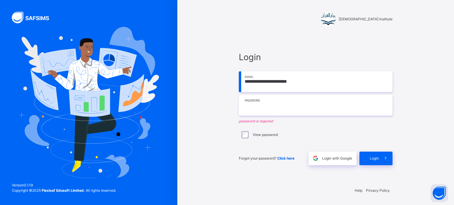
drag, startPoint x: 0, startPoint y: 0, endPoint x: 311, endPoint y: 110, distance: 329.7
click at [311, 110] on input "text" at bounding box center [316, 105] width 154 height 21
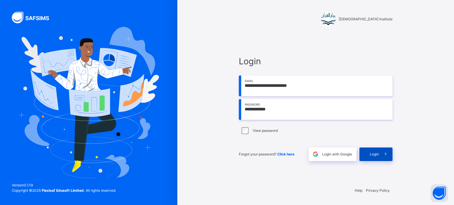
type input "**********"
click at [380, 150] on span at bounding box center [386, 155] width 14 height 14
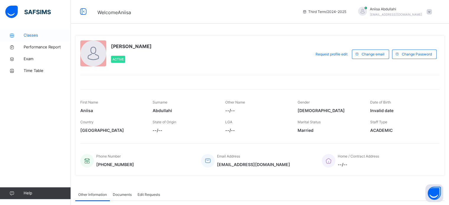
click at [34, 35] on span "Classes" at bounding box center [47, 35] width 47 height 6
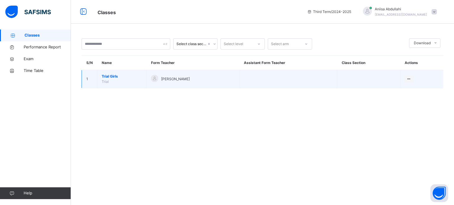
click at [109, 74] on span "Trial Girls" at bounding box center [122, 76] width 40 height 5
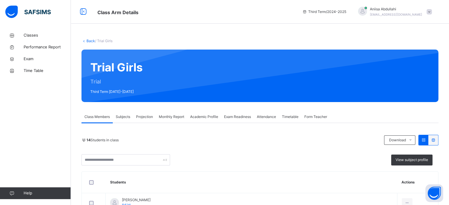
click at [146, 113] on div "Projection" at bounding box center [144, 117] width 23 height 12
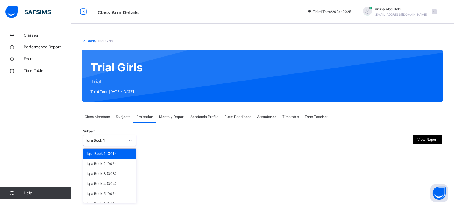
click at [125, 141] on div at bounding box center [130, 140] width 11 height 11
click at [110, 185] on div "Iqra Book 4 (004)" at bounding box center [109, 184] width 53 height 10
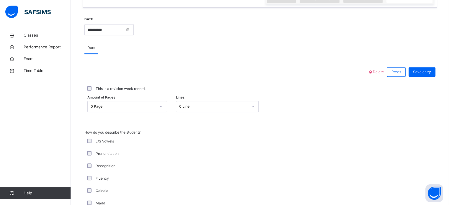
scroll to position [218, 0]
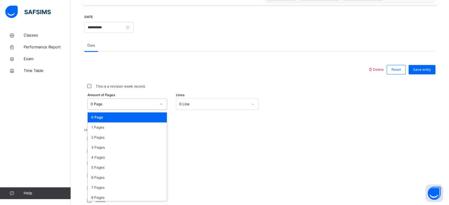
click at [163, 102] on div at bounding box center [161, 104] width 10 height 9
drag, startPoint x: 155, startPoint y: 134, endPoint x: 139, endPoint y: 142, distance: 17.4
click at [139, 142] on div "2 Pages" at bounding box center [127, 138] width 79 height 10
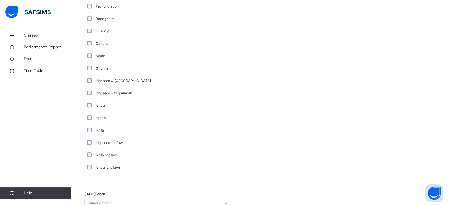
scroll to position [460, 0]
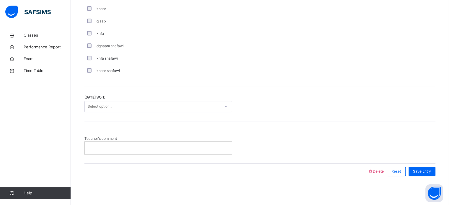
click at [145, 104] on div "Select option..." at bounding box center [153, 106] width 136 height 9
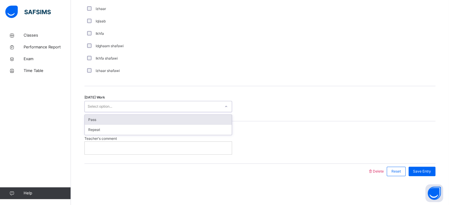
click at [146, 117] on div "Pass" at bounding box center [158, 120] width 147 height 10
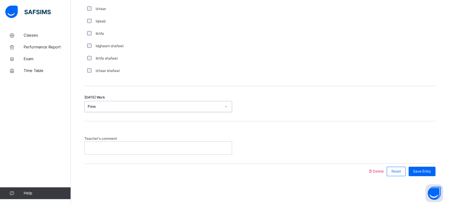
click at [146, 144] on div at bounding box center [158, 148] width 147 height 12
click at [428, 171] on span "Save Entry" at bounding box center [422, 171] width 18 height 5
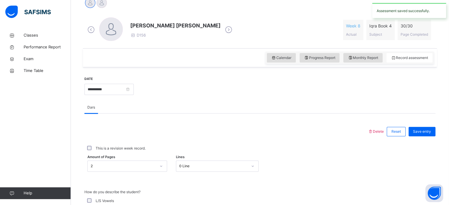
scroll to position [119, 0]
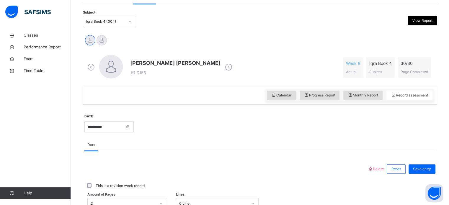
click at [99, 23] on div "Iqra Book 4 (004)" at bounding box center [105, 21] width 39 height 5
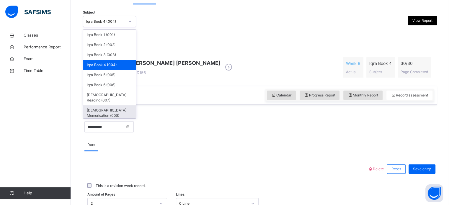
click at [133, 106] on div "[DEMOGRAPHIC_DATA] Memorisation (008)" at bounding box center [109, 112] width 53 height 15
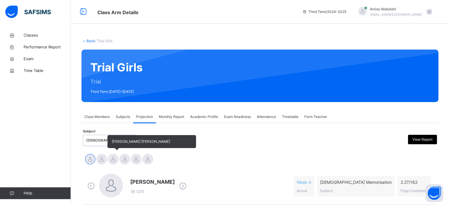
click at [110, 158] on div at bounding box center [113, 159] width 10 height 10
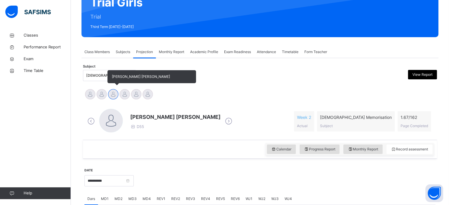
scroll to position [66, 0]
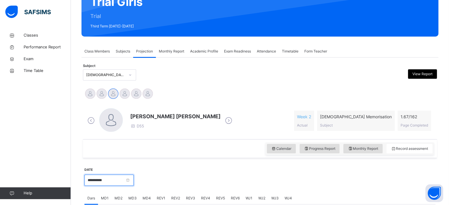
click at [110, 180] on input "**********" at bounding box center [108, 180] width 49 height 11
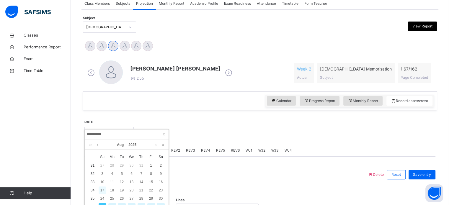
scroll to position [122, 0]
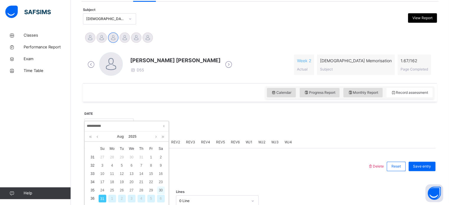
click at [158, 189] on div "30" at bounding box center [161, 191] width 8 height 8
type input "**********"
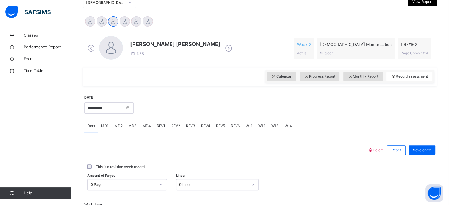
scroll to position [155, 0]
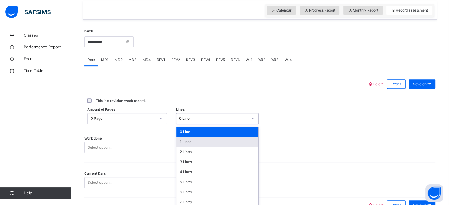
click at [211, 124] on div "option 1 Lines focused, 2 of 16. 16 results available. Use Up and Down to choos…" at bounding box center [217, 118] width 83 height 11
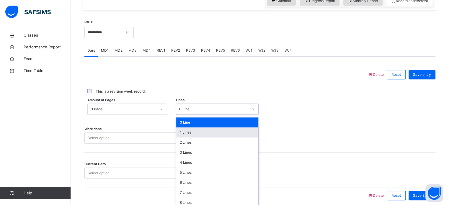
scroll to position [217, 0]
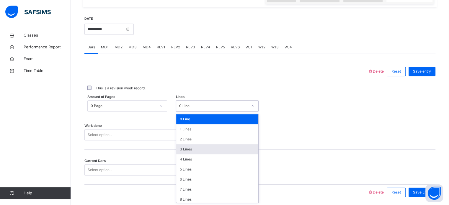
click at [201, 145] on div "3 Lines" at bounding box center [217, 149] width 82 height 10
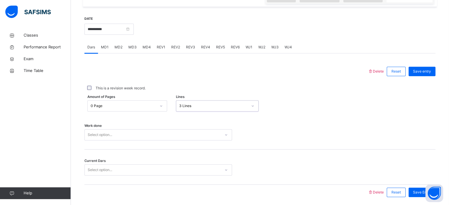
click at [191, 137] on div "Select option..." at bounding box center [158, 134] width 148 height 11
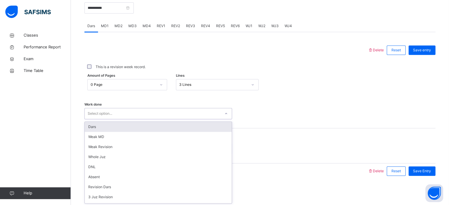
click at [182, 129] on div "Dars" at bounding box center [158, 127] width 147 height 10
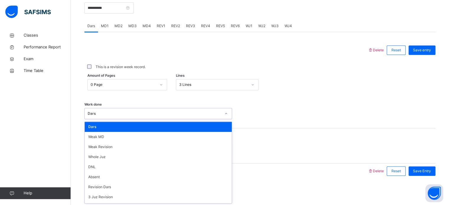
click at [169, 113] on div "Dars" at bounding box center [154, 113] width 133 height 5
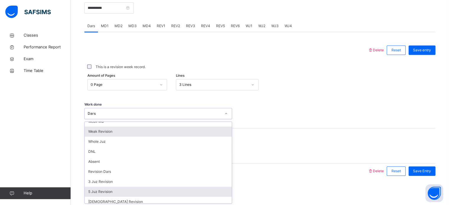
scroll to position [0, 0]
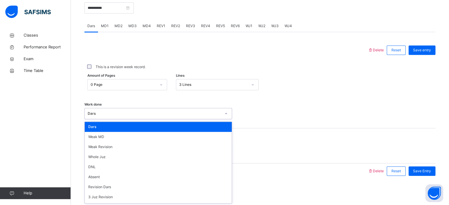
click at [256, 120] on div "Work done option Dars, selected. option Dars focused, 1 of 14. 14 results avail…" at bounding box center [259, 110] width 351 height 35
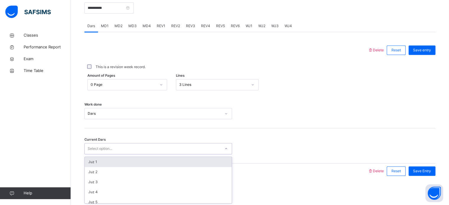
click at [199, 152] on div "Select option..." at bounding box center [153, 148] width 136 height 9
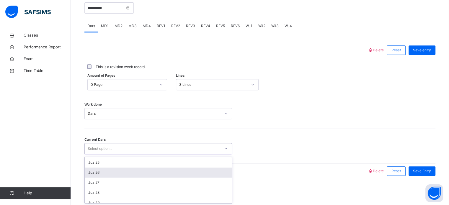
click at [197, 169] on div "Juz 26" at bounding box center [158, 173] width 147 height 10
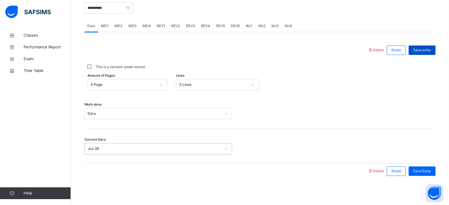
click at [426, 47] on div "Save entry" at bounding box center [422, 49] width 27 height 9
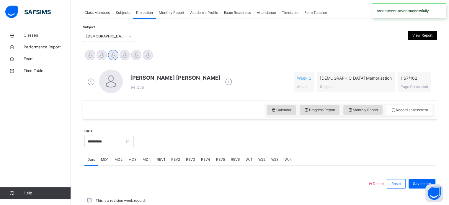
scroll to position [238, 0]
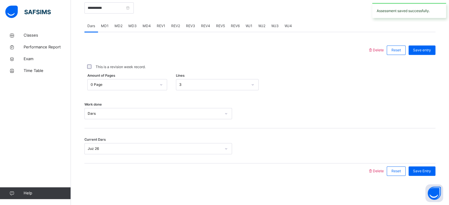
click at [426, 47] on div "Save entry" at bounding box center [422, 49] width 27 height 9
click at [146, 29] on div "MD4" at bounding box center [147, 26] width 14 height 12
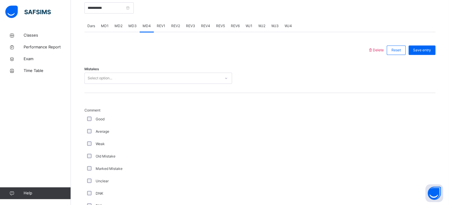
click at [106, 79] on div "Select option..." at bounding box center [100, 78] width 25 height 11
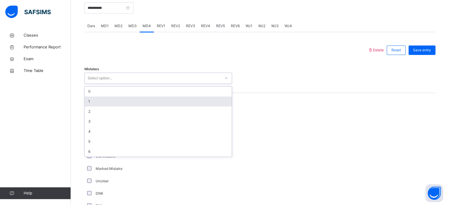
click at [98, 105] on div "1" at bounding box center [158, 102] width 147 height 10
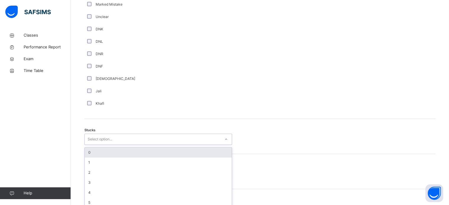
click at [131, 145] on div "option 0 focused, 1 of 6. 6 results available. Use Up and Down to choose option…" at bounding box center [158, 139] width 148 height 11
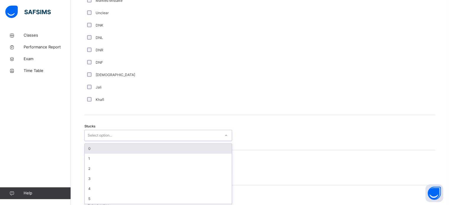
scroll to position [407, 0]
click at [100, 138] on div "Select option..." at bounding box center [100, 134] width 25 height 11
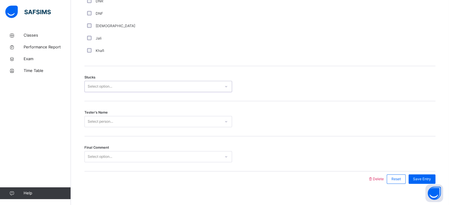
click at [130, 127] on div "Select person..." at bounding box center [158, 121] width 148 height 11
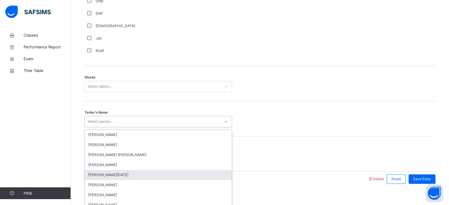
scroll to position [463, 0]
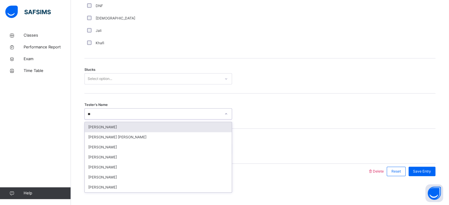
type input "*"
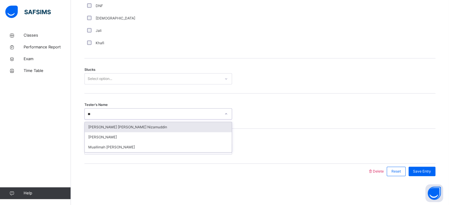
type input "*"
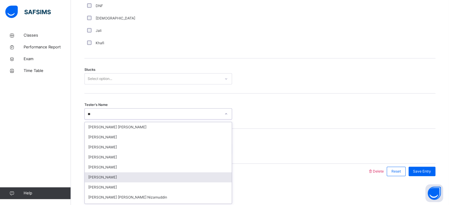
type input "*"
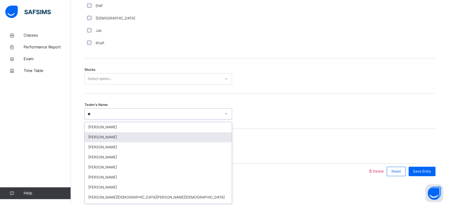
type input "*"
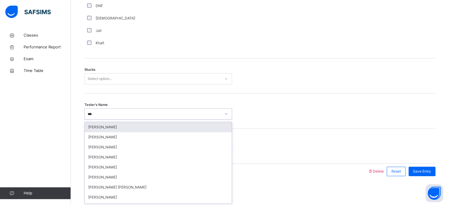
type input "****"
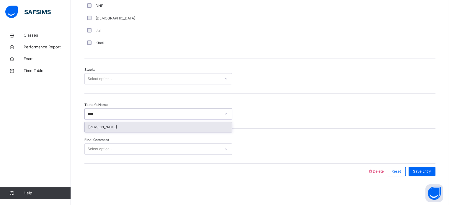
click at [191, 126] on div "Alia Faren" at bounding box center [158, 127] width 147 height 10
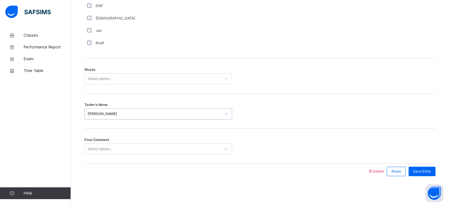
click at [189, 150] on div "Select option..." at bounding box center [153, 149] width 136 height 9
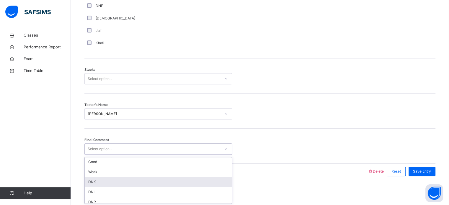
scroll to position [0, 0]
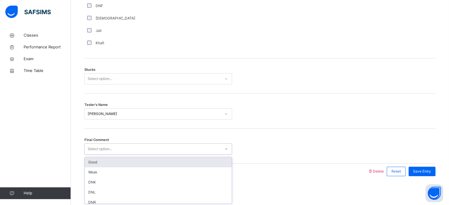
click at [154, 158] on div "Good" at bounding box center [158, 162] width 147 height 10
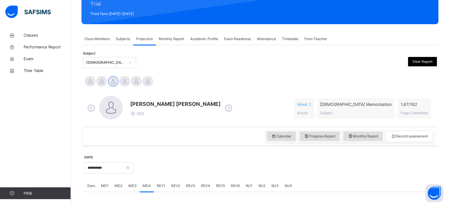
scroll to position [144, 0]
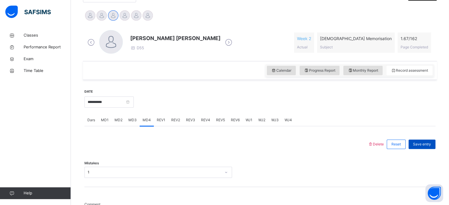
click at [420, 142] on span "Save entry" at bounding box center [422, 144] width 18 height 5
drag, startPoint x: 420, startPoint y: 141, endPoint x: 426, endPoint y: 141, distance: 5.6
click at [426, 142] on span "Save entry" at bounding box center [422, 144] width 18 height 5
click at [426, 146] on span "Save entry" at bounding box center [422, 144] width 18 height 5
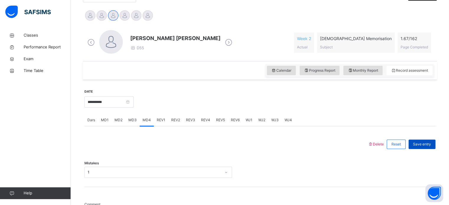
click at [421, 142] on span "Save entry" at bounding box center [422, 144] width 18 height 5
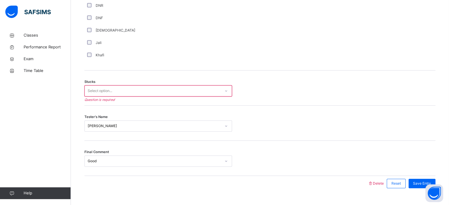
scroll to position [451, 0]
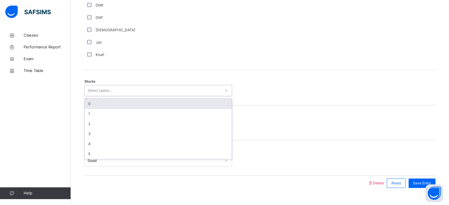
click at [216, 87] on div "Select option..." at bounding box center [153, 90] width 136 height 9
click at [194, 104] on div "0" at bounding box center [158, 104] width 147 height 10
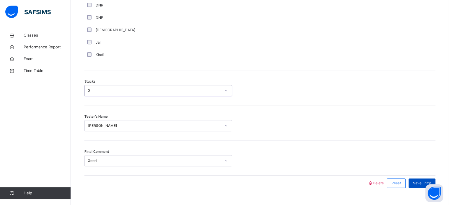
click at [416, 182] on div "Save Entry" at bounding box center [422, 183] width 27 height 9
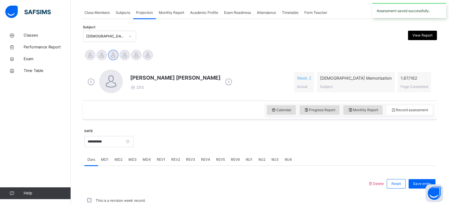
scroll to position [238, 0]
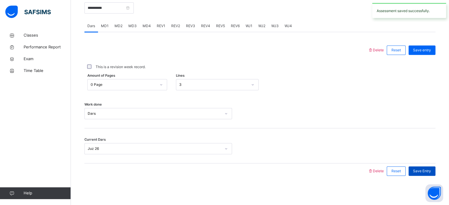
click at [426, 169] on span "Save Entry" at bounding box center [422, 171] width 18 height 5
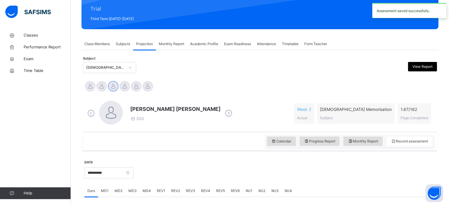
scroll to position [71, 0]
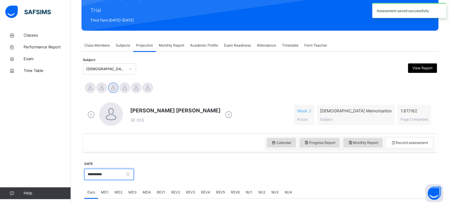
click at [109, 175] on input "**********" at bounding box center [108, 174] width 49 height 11
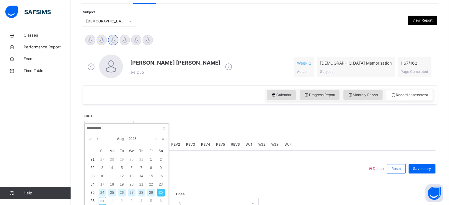
scroll to position [124, 0]
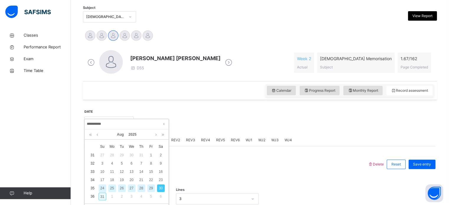
click at [102, 195] on div "31" at bounding box center [103, 197] width 8 height 8
type input "**********"
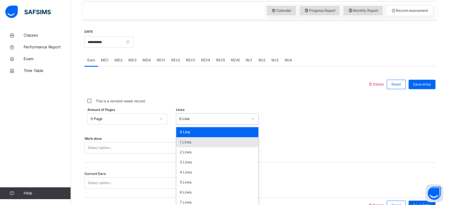
click at [195, 125] on div "option 1 Lines focused, 2 of 16. 16 results available. Use Up and Down to choos…" at bounding box center [217, 118] width 83 height 11
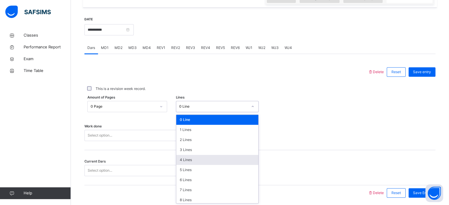
scroll to position [217, 0]
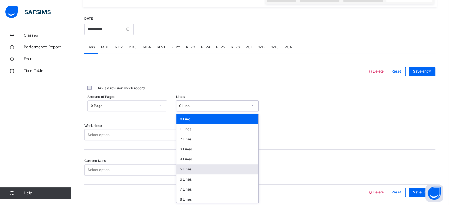
click at [192, 172] on div "5 Lines" at bounding box center [217, 169] width 82 height 10
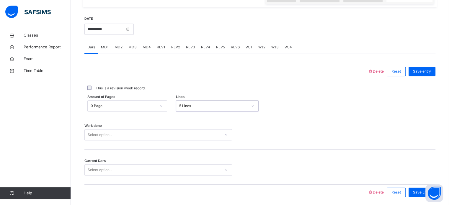
click at [140, 129] on div "Select option..." at bounding box center [158, 134] width 148 height 11
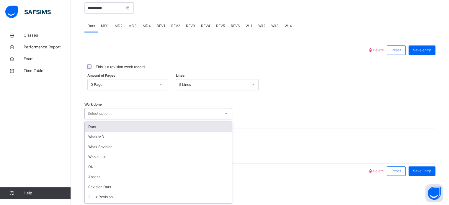
click at [140, 129] on div "Dars" at bounding box center [158, 127] width 147 height 10
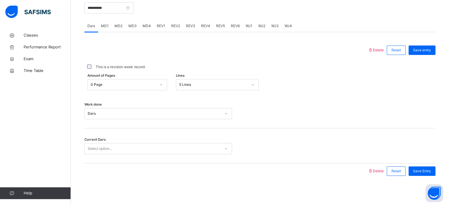
click at [140, 129] on div "Current Dars Select option..." at bounding box center [259, 145] width 351 height 35
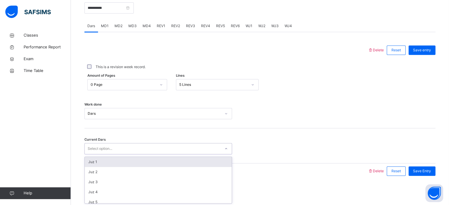
click at [139, 149] on div "Select option..." at bounding box center [153, 148] width 136 height 9
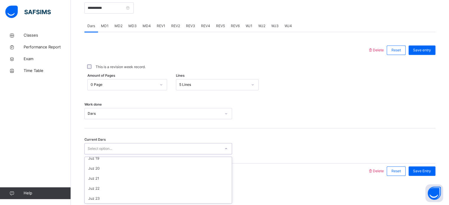
scroll to position [188, 0]
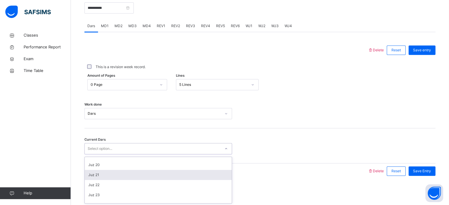
click at [140, 170] on div "Juz 21" at bounding box center [158, 175] width 147 height 10
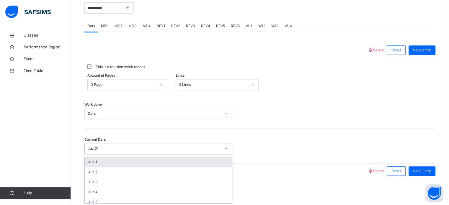
click at [113, 144] on div "Juz 21" at bounding box center [153, 148] width 136 height 9
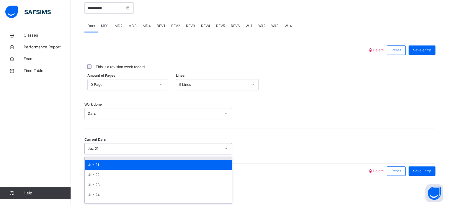
scroll to position [201, 0]
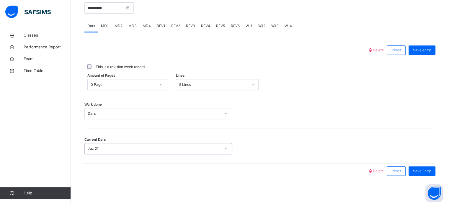
click at [103, 149] on div "Juz 21" at bounding box center [154, 148] width 133 height 5
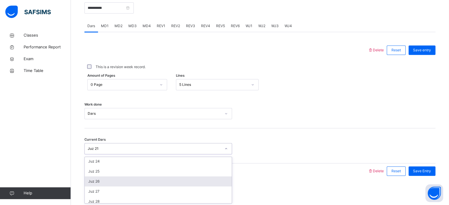
click at [112, 183] on div "Juz 26" at bounding box center [158, 182] width 147 height 10
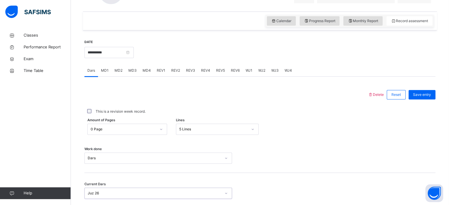
scroll to position [191, 0]
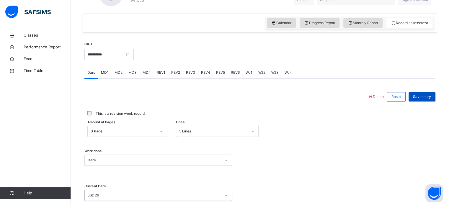
click at [425, 96] on span "Save entry" at bounding box center [422, 96] width 18 height 5
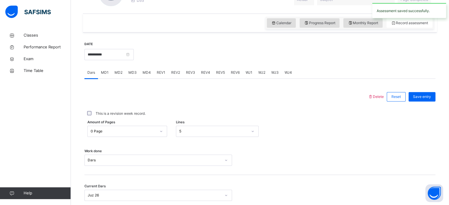
click at [425, 96] on span "Save entry" at bounding box center [422, 96] width 18 height 5
click at [150, 73] on div "MD4" at bounding box center [147, 73] width 14 height 12
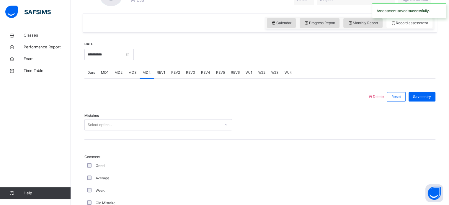
click at [123, 124] on div "Select option..." at bounding box center [153, 124] width 136 height 9
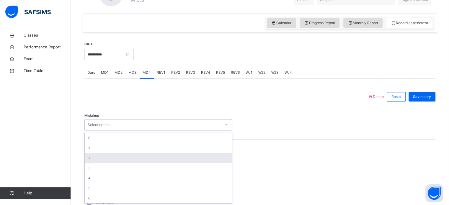
click at [92, 157] on div "2" at bounding box center [158, 158] width 147 height 10
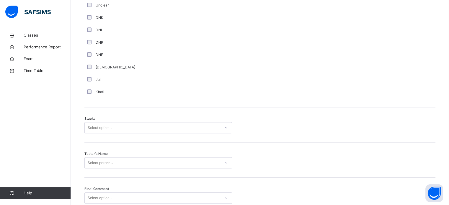
scroll to position [414, 0]
click at [128, 129] on div "Select option..." at bounding box center [153, 127] width 136 height 9
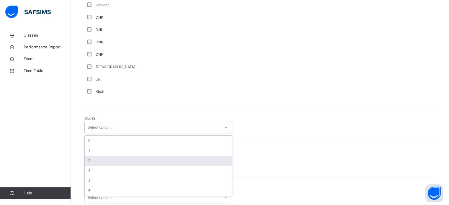
click at [92, 164] on div "2" at bounding box center [158, 161] width 147 height 10
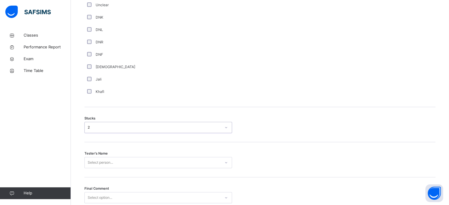
click at [104, 165] on div "Select person..." at bounding box center [158, 162] width 148 height 11
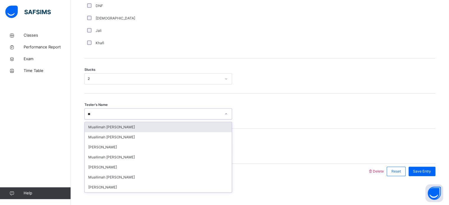
type input "*"
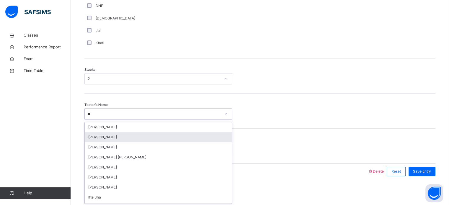
type input "*"
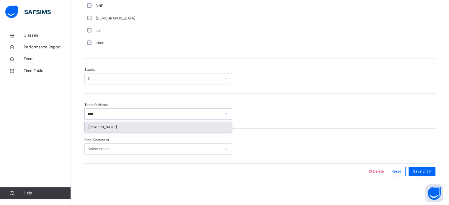
type input "*****"
click at [194, 126] on div "Nidha Mohamed Nushran" at bounding box center [158, 127] width 147 height 10
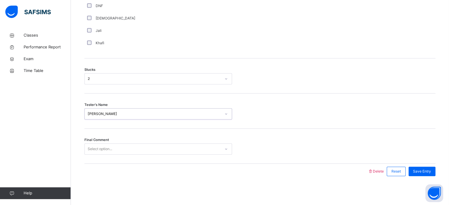
click at [134, 151] on div "Select option..." at bounding box center [153, 149] width 136 height 9
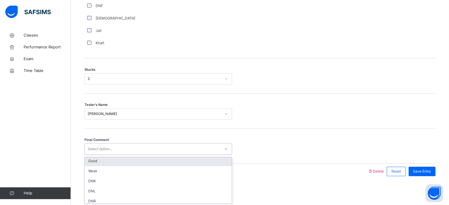
scroll to position [1, 0]
click at [128, 162] on div "Good" at bounding box center [158, 161] width 147 height 10
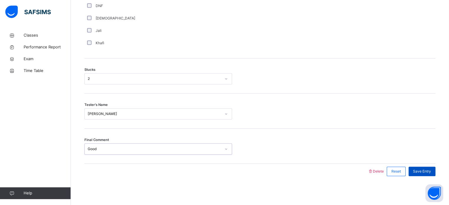
click at [423, 172] on span "Save Entry" at bounding box center [422, 171] width 18 height 5
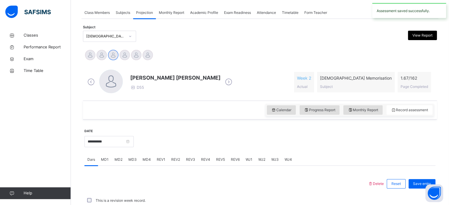
scroll to position [238, 0]
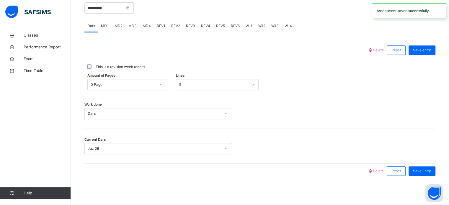
click at [423, 172] on span "Save Entry" at bounding box center [422, 171] width 18 height 5
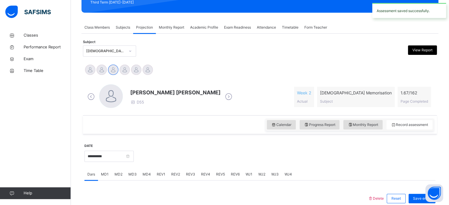
scroll to position [88, 0]
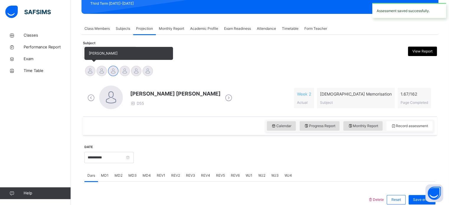
click at [92, 72] on div at bounding box center [90, 71] width 10 height 10
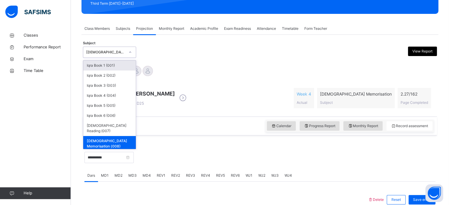
click at [89, 53] on div "Quran Memorisation (008)" at bounding box center [105, 52] width 39 height 5
click at [103, 61] on div "Iqra Book 1 (001)" at bounding box center [109, 66] width 53 height 10
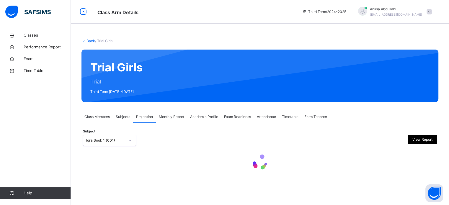
scroll to position [0, 0]
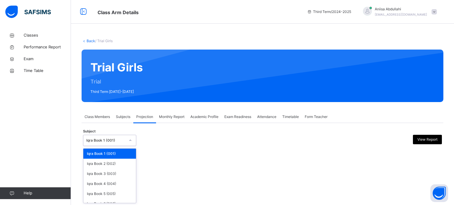
click at [117, 137] on div "Iqra Book 1 (001)" at bounding box center [103, 140] width 41 height 9
click at [104, 172] on div "Iqra Book 3 (003)" at bounding box center [109, 174] width 53 height 10
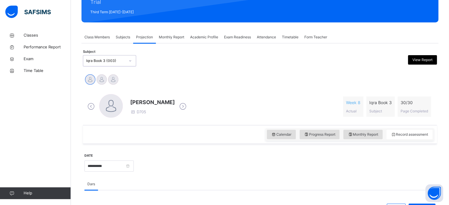
scroll to position [93, 0]
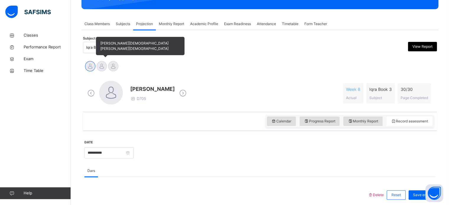
click at [104, 68] on div at bounding box center [102, 66] width 10 height 10
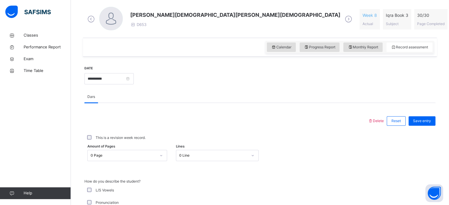
scroll to position [167, 0]
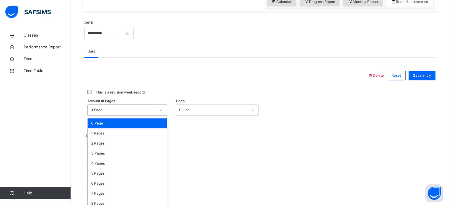
click at [103, 116] on div "option 0 Page focused, 1 of 31. 31 results available. Use Up and Down to choose…" at bounding box center [127, 110] width 80 height 11
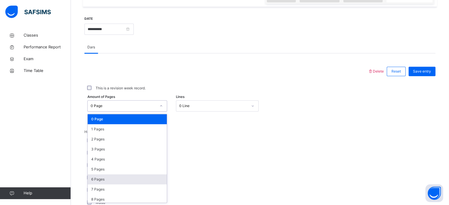
click at [117, 177] on div "6 Pages" at bounding box center [127, 180] width 79 height 10
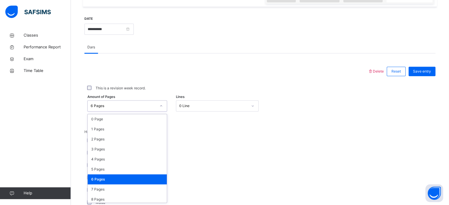
click at [101, 104] on div "6 Pages" at bounding box center [124, 105] width 66 height 5
type input "*"
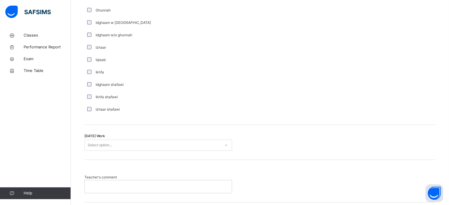
scroll to position [426, 0]
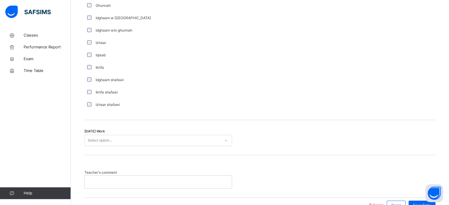
type input "*********"
click at [96, 178] on div at bounding box center [158, 182] width 147 height 12
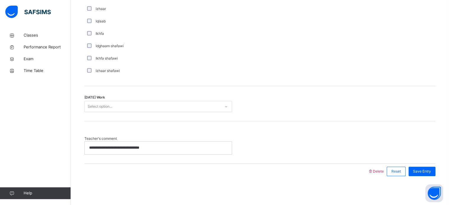
scroll to position [459, 0]
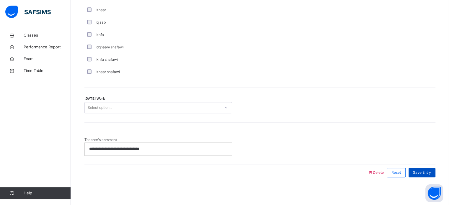
click at [418, 175] on div "Save Entry" at bounding box center [422, 172] width 27 height 9
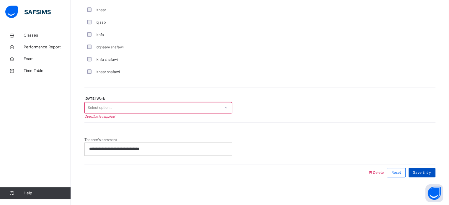
click at [419, 170] on span "Save Entry" at bounding box center [422, 172] width 18 height 5
click at [423, 173] on span "Save Entry" at bounding box center [422, 172] width 18 height 5
click at [430, 175] on span "Save Entry" at bounding box center [422, 172] width 18 height 5
click at [424, 172] on span "Save Entry" at bounding box center [422, 172] width 18 height 5
click at [425, 173] on span "Save Entry" at bounding box center [422, 172] width 18 height 5
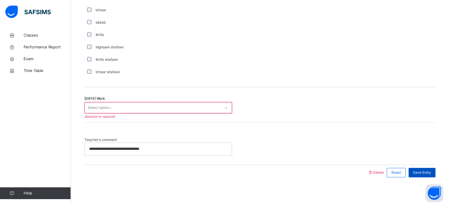
click at [425, 175] on span "Save Entry" at bounding box center [422, 172] width 18 height 5
click at [424, 173] on span "Save Entry" at bounding box center [422, 172] width 18 height 5
click at [421, 171] on span "Save Entry" at bounding box center [422, 172] width 18 height 5
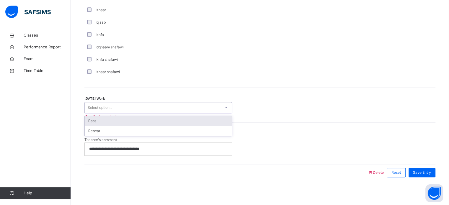
click at [85, 118] on div "Pass" at bounding box center [158, 121] width 147 height 10
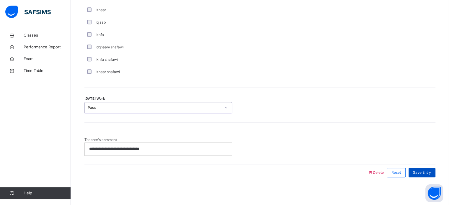
click at [421, 174] on span "Save Entry" at bounding box center [422, 172] width 18 height 5
click at [422, 173] on span "Save Entry" at bounding box center [422, 172] width 18 height 5
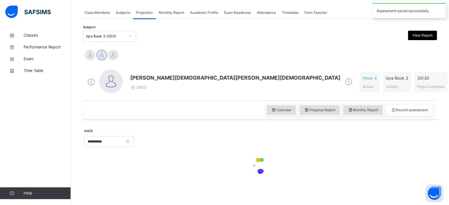
click at [425, 172] on div at bounding box center [259, 166] width 351 height 25
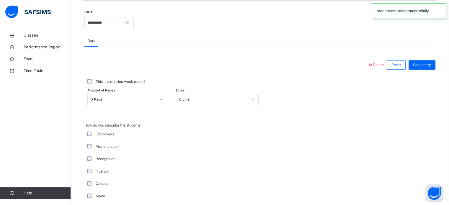
scroll to position [224, 0]
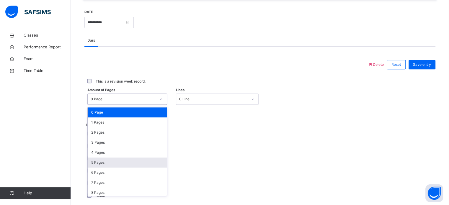
click at [94, 165] on div "5 Pages" at bounding box center [127, 163] width 79 height 10
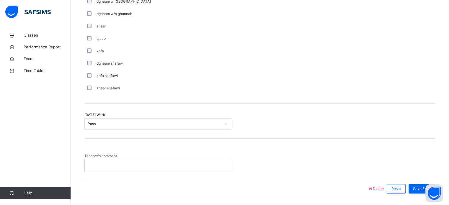
scroll to position [460, 0]
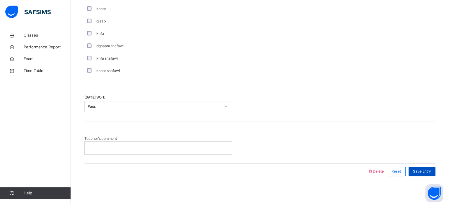
click at [419, 172] on span "Save Entry" at bounding box center [422, 171] width 18 height 5
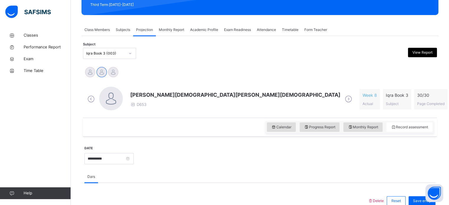
scroll to position [85, 0]
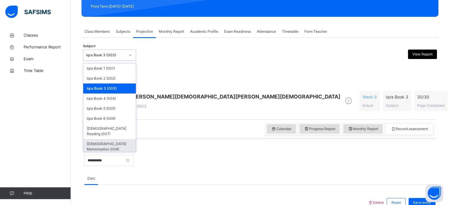
click at [119, 139] on div "Quran Memorisation (008)" at bounding box center [109, 146] width 53 height 15
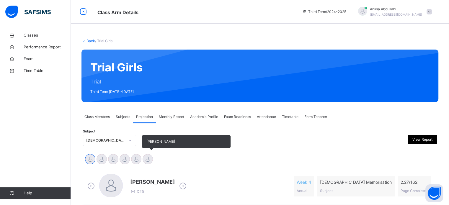
click at [152, 160] on div at bounding box center [148, 159] width 10 height 10
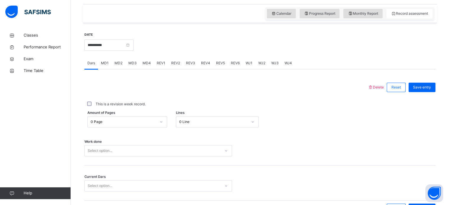
scroll to position [201, 0]
click at [261, 119] on div "Amount of Pages 0 Page Lines 0 Line" at bounding box center [259, 121] width 351 height 11
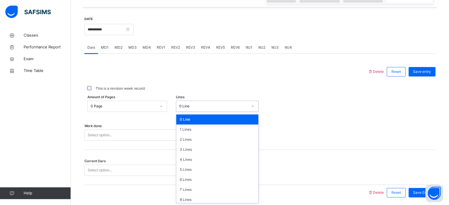
click at [249, 112] on div "option 0 Line focused, 1 of 16. 16 results available. Use Up and Down to choose…" at bounding box center [217, 106] width 83 height 11
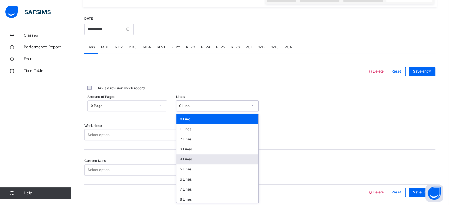
click at [207, 161] on div "4 Lines" at bounding box center [217, 159] width 82 height 10
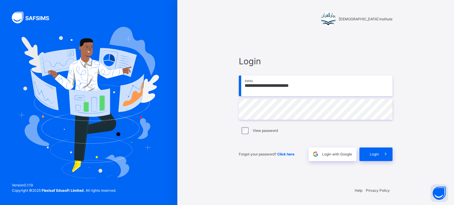
click at [318, 83] on input "**********" at bounding box center [316, 86] width 154 height 21
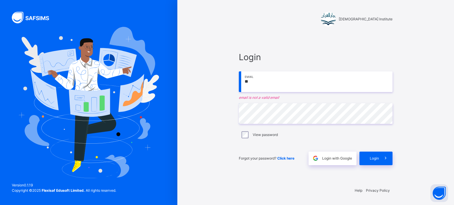
type input "*"
type input "**********"
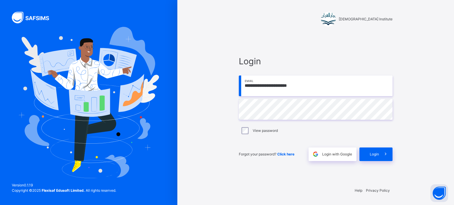
click at [242, 127] on div "View password" at bounding box center [315, 130] width 151 height 7
click at [371, 152] on span "Login" at bounding box center [373, 154] width 9 height 5
click at [406, 126] on div "**********" at bounding box center [315, 102] width 276 height 205
click at [370, 156] on div "Login" at bounding box center [375, 155] width 33 height 14
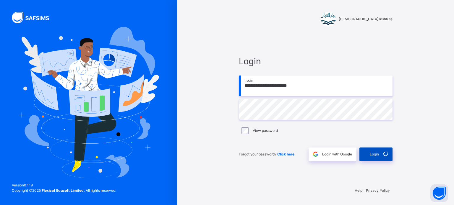
click at [370, 156] on span "Login" at bounding box center [373, 154] width 9 height 5
click at [370, 156] on div "Login" at bounding box center [375, 155] width 33 height 14
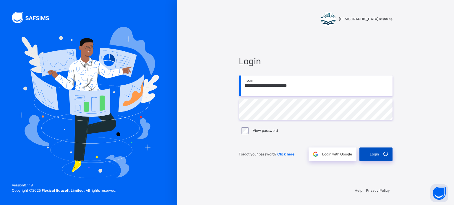
click at [370, 156] on div "Login" at bounding box center [375, 155] width 33 height 14
click at [386, 151] on icon at bounding box center [385, 154] width 6 height 7
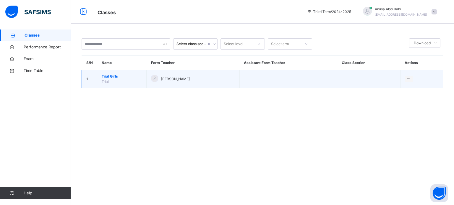
click at [115, 77] on span "Trial Girls" at bounding box center [122, 76] width 40 height 5
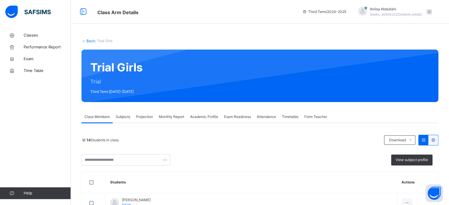
click at [150, 117] on span "Projection" at bounding box center [144, 116] width 17 height 5
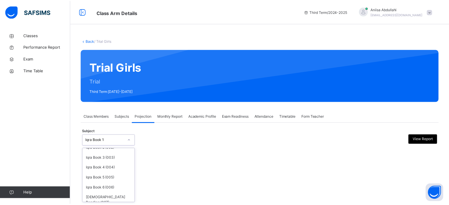
scroll to position [31, 0]
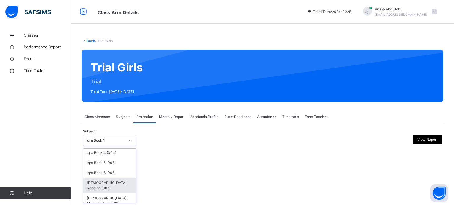
click at [110, 187] on div "[DEMOGRAPHIC_DATA] Reading (007)" at bounding box center [109, 185] width 53 height 15
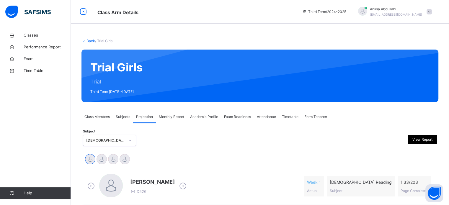
click at [428, 12] on div "Aniisa Abdullahi mikasackermen1@gmail.com" at bounding box center [393, 11] width 83 height 11
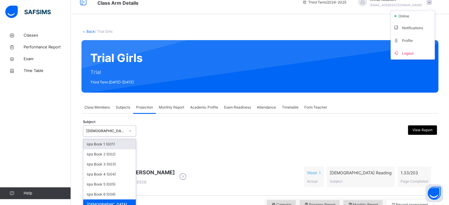
scroll to position [0, 0]
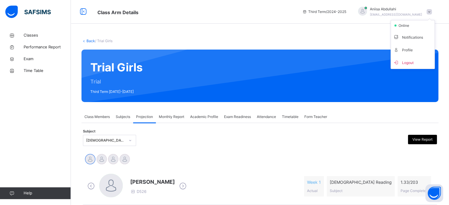
click at [329, 57] on div "Trial Girls Trial Third Term 2024-2025" at bounding box center [259, 76] width 357 height 53
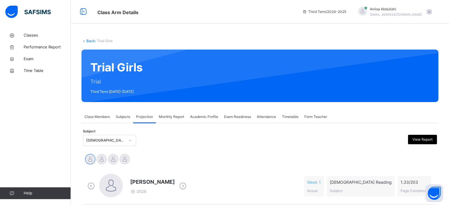
click at [348, 56] on div "Trial Girls Trial Third Term 2024-2025" at bounding box center [259, 76] width 357 height 53
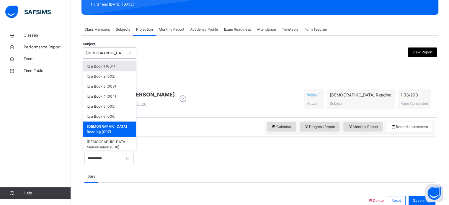
scroll to position [87, 0]
click at [102, 137] on div "Quran Memorisation (008)" at bounding box center [109, 144] width 53 height 15
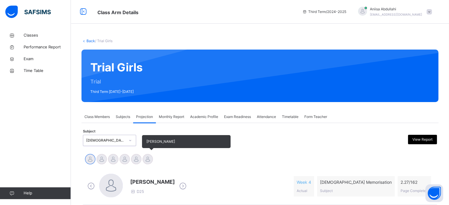
click at [150, 155] on div at bounding box center [148, 159] width 10 height 10
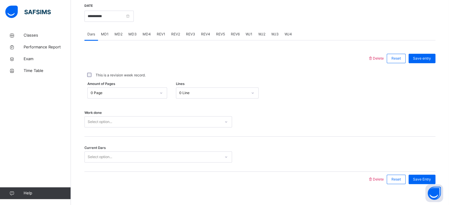
scroll to position [228, 0]
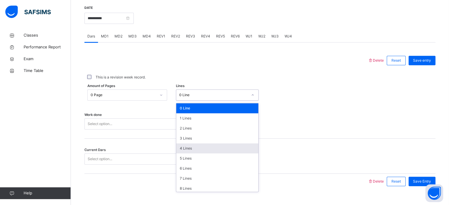
click at [189, 147] on div "4 Lines" at bounding box center [217, 148] width 82 height 10
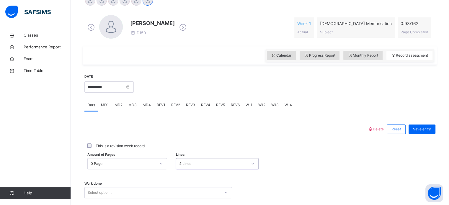
scroll to position [163, 0]
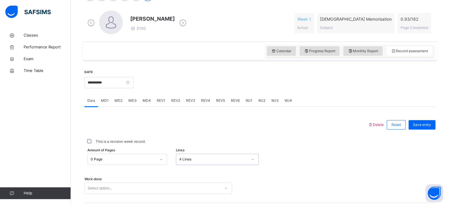
click at [146, 113] on div "Delete Reset Save entry This is a revision week record. Amount of Pages 0 Page …" at bounding box center [259, 180] width 351 height 147
click at [143, 110] on div "Delete Reset Save entry This is a revision week record. Amount of Pages 0 Page …" at bounding box center [259, 180] width 351 height 147
click at [133, 106] on div "MD3" at bounding box center [132, 101] width 14 height 12
click at [147, 106] on div "MD4" at bounding box center [147, 101] width 14 height 12
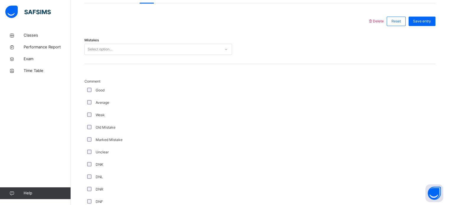
scroll to position [266, 0]
click at [95, 93] on div "Good" at bounding box center [158, 91] width 145 height 5
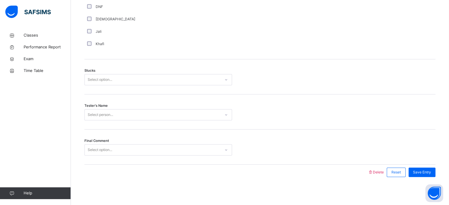
scroll to position [463, 0]
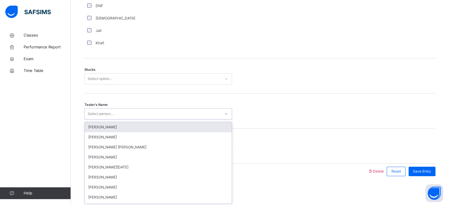
click at [275, 117] on div at bounding box center [260, 113] width 50 height 11
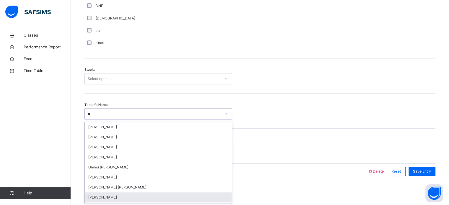
type input "*"
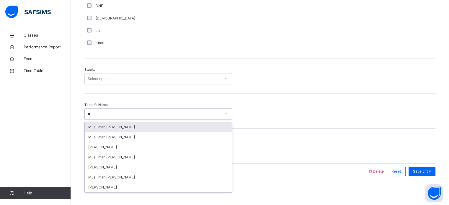
type input "*"
type input "********"
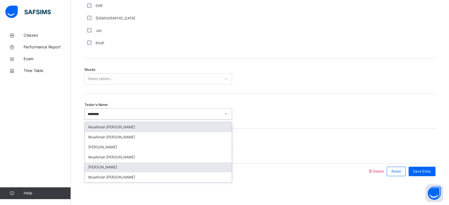
click at [116, 170] on div "Muallimah Nasrin Jobeda" at bounding box center [158, 167] width 147 height 10
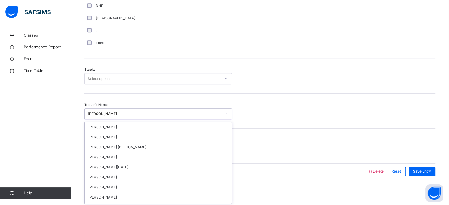
scroll to position [788, 0]
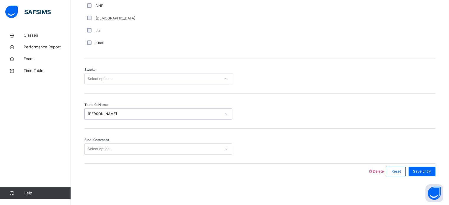
click at [182, 118] on div "Muallimah Nasrin Jobeda" at bounding box center [153, 114] width 136 height 9
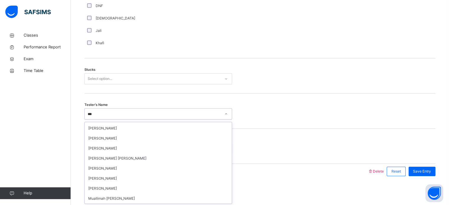
scroll to position [29, 0]
type input "****"
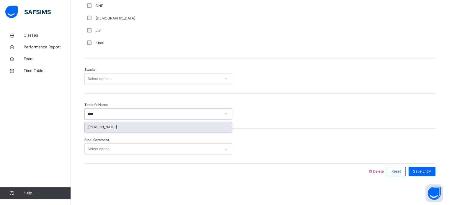
scroll to position [0, 0]
click at [182, 122] on div "Alia Faren" at bounding box center [158, 127] width 147 height 10
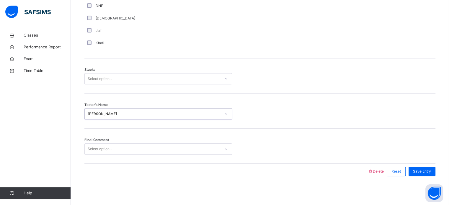
click at [169, 150] on div "Select option..." at bounding box center [153, 149] width 136 height 9
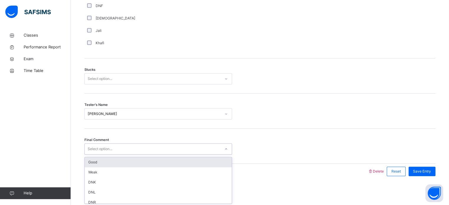
click at [135, 160] on div "Good" at bounding box center [158, 162] width 147 height 10
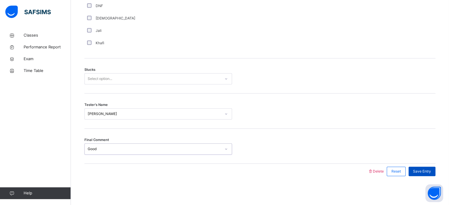
click at [430, 167] on div "Save Entry" at bounding box center [422, 171] width 27 height 9
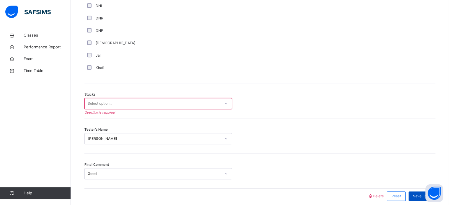
scroll to position [438, 0]
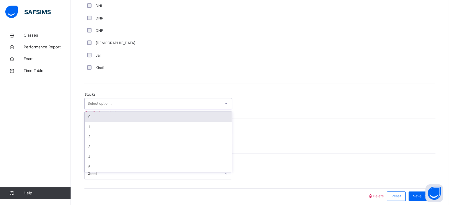
click at [221, 102] on div at bounding box center [226, 103] width 10 height 9
click at [167, 115] on div "0" at bounding box center [158, 117] width 147 height 10
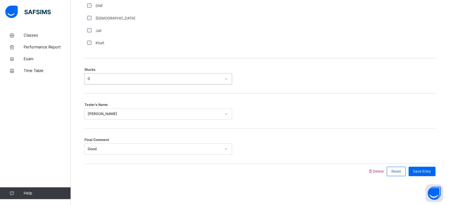
scroll to position [463, 0]
click at [431, 169] on span "Save Entry" at bounding box center [422, 171] width 18 height 5
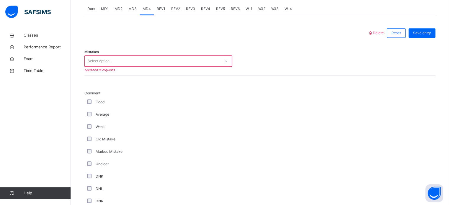
scroll to position [247, 0]
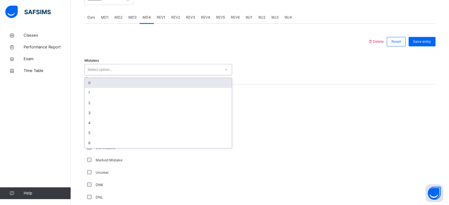
click at [198, 70] on div "Select option..." at bounding box center [153, 69] width 136 height 9
click at [196, 82] on div "0" at bounding box center [158, 83] width 147 height 10
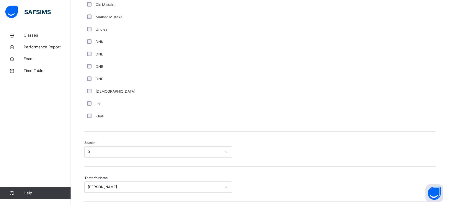
scroll to position [463, 0]
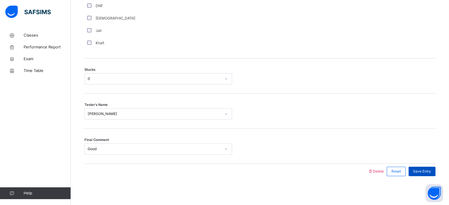
click at [418, 169] on span "Save Entry" at bounding box center [422, 171] width 18 height 5
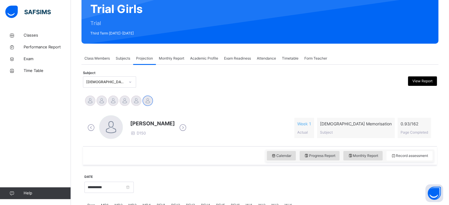
scroll to position [0, 0]
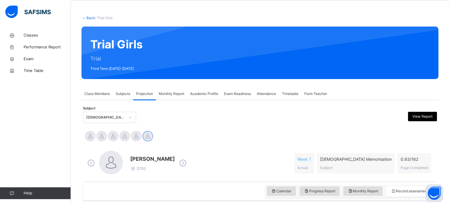
click at [94, 123] on div "Quran Memorisation (008)" at bounding box center [109, 117] width 53 height 11
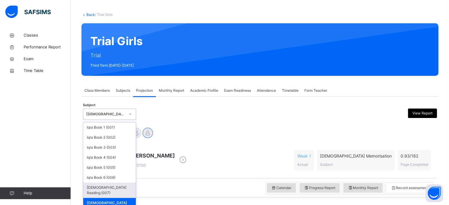
click at [93, 189] on div "Quran Reading (007)" at bounding box center [109, 190] width 53 height 15
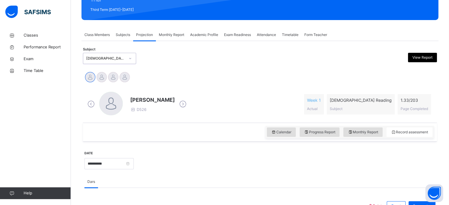
scroll to position [262, 0]
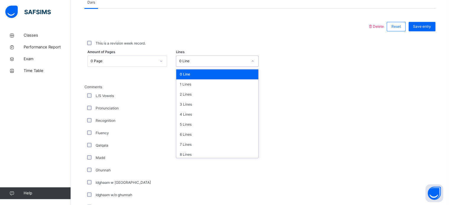
click at [185, 58] on div "0 Line" at bounding box center [211, 61] width 71 height 9
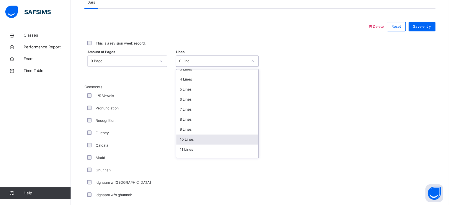
click at [196, 137] on div "10 Lines" at bounding box center [217, 140] width 82 height 10
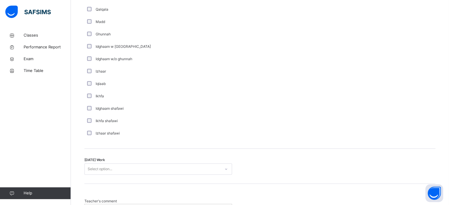
scroll to position [398, 0]
click at [116, 173] on div "Select option..." at bounding box center [158, 168] width 148 height 11
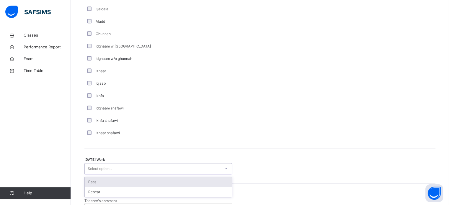
click at [115, 170] on div "Select option..." at bounding box center [153, 168] width 136 height 9
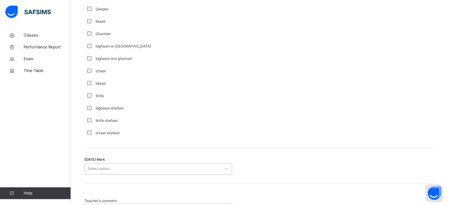
click at [115, 170] on div "Select option..." at bounding box center [153, 168] width 136 height 9
click at [124, 162] on div "Today's Work 0 results available. Select is focused ,type to refine list, press…" at bounding box center [259, 166] width 351 height 35
click at [124, 162] on div "Today's Work Select option..." at bounding box center [259, 166] width 351 height 35
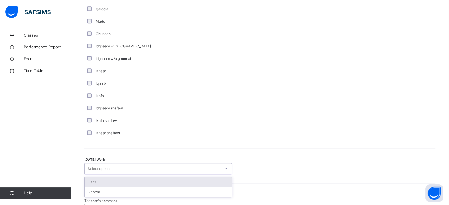
click at [125, 164] on div "Select option..." at bounding box center [153, 168] width 136 height 9
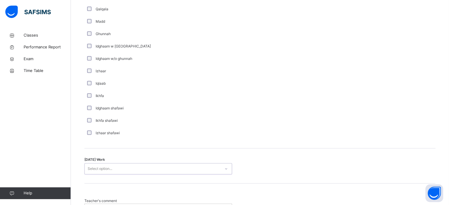
click at [125, 164] on div "Select option..." at bounding box center [153, 168] width 136 height 9
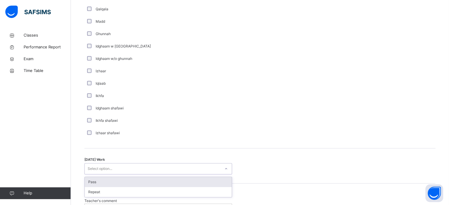
click at [125, 164] on div "Select option..." at bounding box center [153, 168] width 136 height 9
click at [88, 183] on div "Pass" at bounding box center [158, 182] width 147 height 10
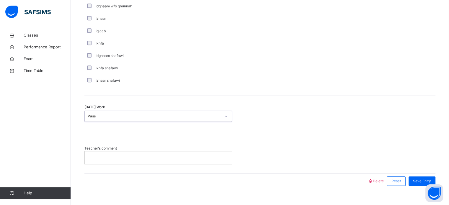
scroll to position [460, 0]
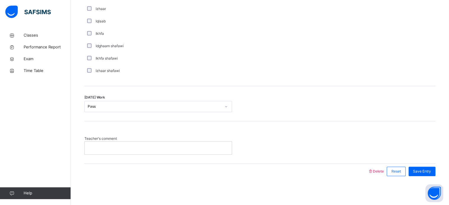
click at [101, 151] on div at bounding box center [158, 148] width 147 height 12
drag, startPoint x: 92, startPoint y: 190, endPoint x: 93, endPoint y: 205, distance: 15.1
click at [252, 155] on div "Teacher's comment *********" at bounding box center [259, 142] width 351 height 42
click at [115, 150] on p "*********" at bounding box center [158, 147] width 138 height 5
click at [106, 151] on div "*********" at bounding box center [158, 148] width 147 height 12
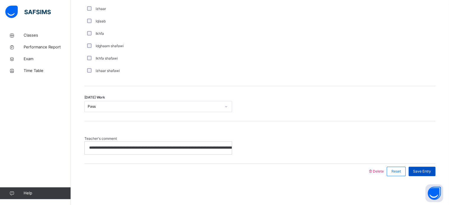
click at [427, 172] on span "Save Entry" at bounding box center [422, 171] width 18 height 5
click at [428, 173] on span "Save Entry" at bounding box center [422, 171] width 18 height 5
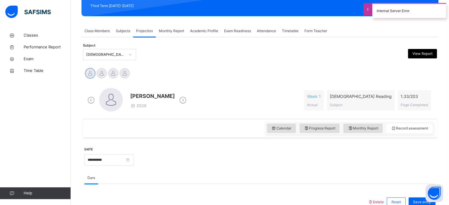
scroll to position [86, 0]
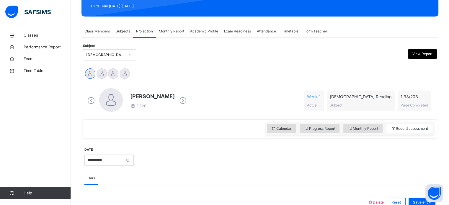
click at [101, 48] on div "Subject Quran Reading (007) View Report" at bounding box center [260, 54] width 354 height 17
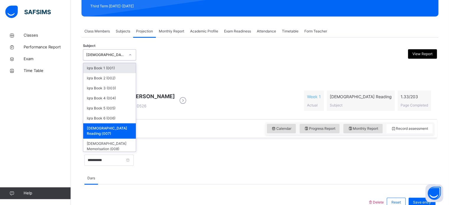
click at [129, 52] on icon at bounding box center [130, 55] width 4 height 6
click at [115, 93] on div "Iqra Book 4 (004)" at bounding box center [109, 98] width 53 height 10
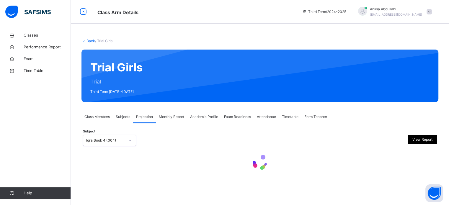
scroll to position [0, 0]
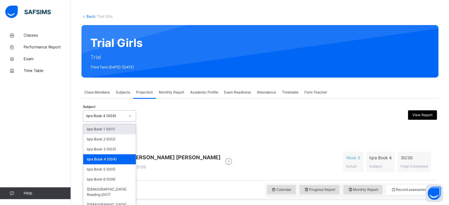
click at [128, 122] on div "option Iqra Book 4 (004), selected. option Iqra Book 1 (001) focused, 1 of 8. 8…" at bounding box center [109, 115] width 53 height 11
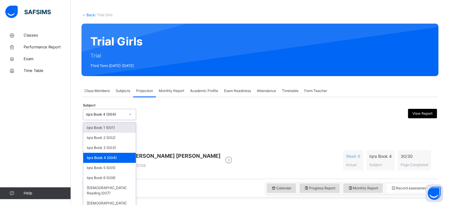
scroll to position [26, 0]
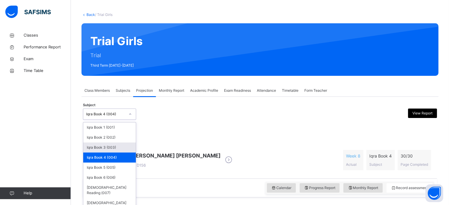
click at [120, 150] on div "Iqra Book 3 (003)" at bounding box center [109, 148] width 53 height 10
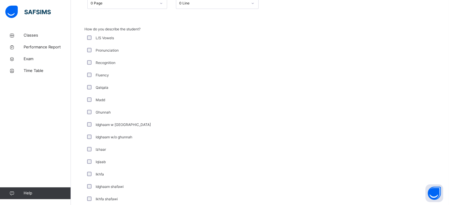
scroll to position [320, 0]
click at [87, 34] on div "L/S Vowels" at bounding box center [158, 38] width 148 height 12
click at [88, 47] on div "Pronunciation" at bounding box center [158, 50] width 148 height 12
click at [88, 59] on div "Recognition" at bounding box center [158, 62] width 148 height 12
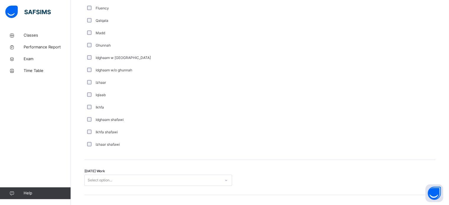
scroll to position [460, 0]
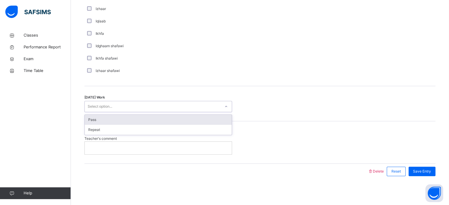
click at [132, 117] on div "Pass" at bounding box center [158, 120] width 147 height 10
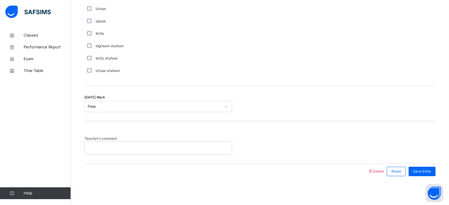
click at [130, 150] on p at bounding box center [158, 147] width 138 height 5
click at [420, 165] on div "Save Entry" at bounding box center [421, 171] width 30 height 15
click at [431, 169] on span "Save Entry" at bounding box center [422, 171] width 18 height 5
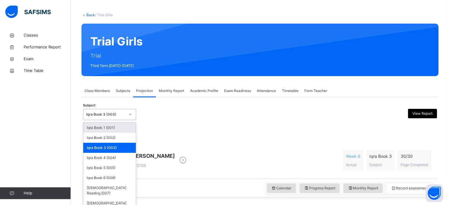
scroll to position [26, 0]
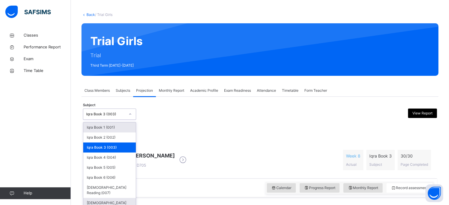
click at [89, 200] on div "Quran Memorisation (008)" at bounding box center [109, 205] width 53 height 15
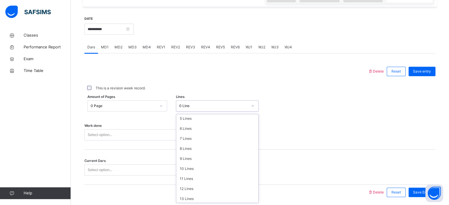
scroll to position [72, 0]
click at [179, 156] on div "11 Lines" at bounding box center [217, 158] width 82 height 10
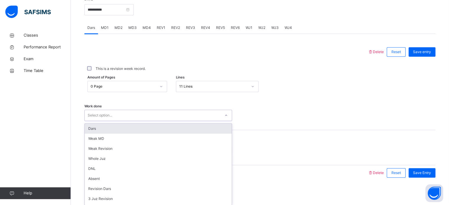
scroll to position [238, 0]
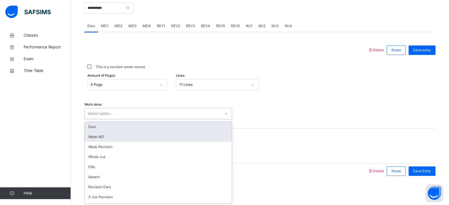
click at [87, 132] on div "Weak MD" at bounding box center [158, 137] width 147 height 10
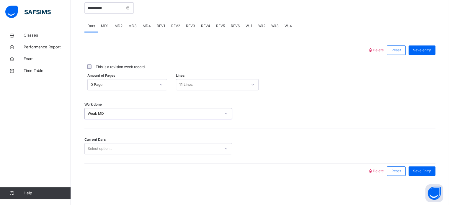
click at [88, 114] on div "Weak MD" at bounding box center [154, 113] width 133 height 5
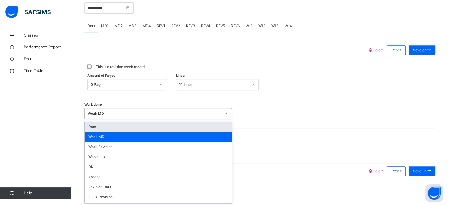
click at [87, 124] on div "Dars" at bounding box center [158, 127] width 147 height 10
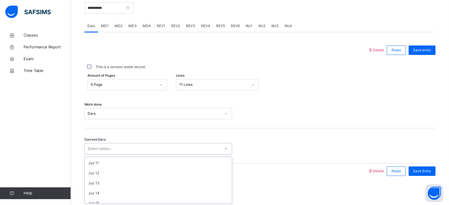
scroll to position [116, 0]
click at [2, 147] on div "Classes Performance Report Exam Time Table Help" at bounding box center [35, 115] width 71 height 182
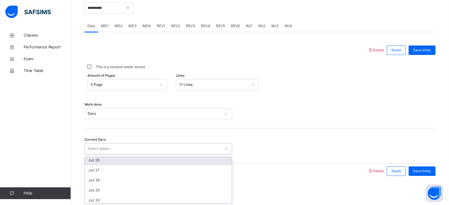
click at [102, 162] on div "Juz 26" at bounding box center [158, 160] width 147 height 10
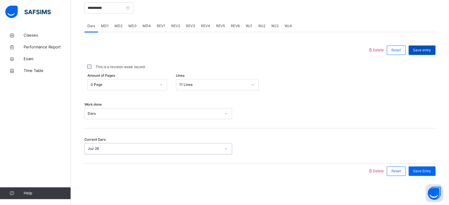
click at [432, 53] on div "Save entry" at bounding box center [422, 49] width 27 height 9
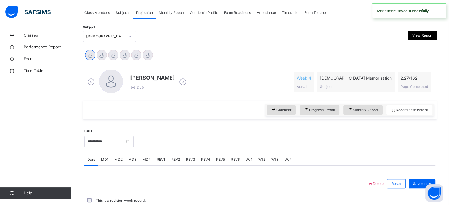
scroll to position [238, 0]
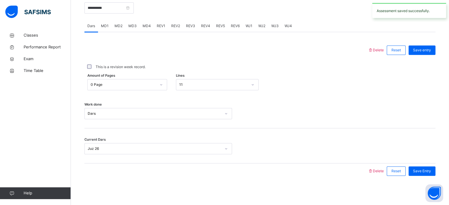
click at [432, 53] on div "Save entry" at bounding box center [422, 49] width 27 height 9
click at [148, 29] on div "MD4" at bounding box center [147, 26] width 14 height 12
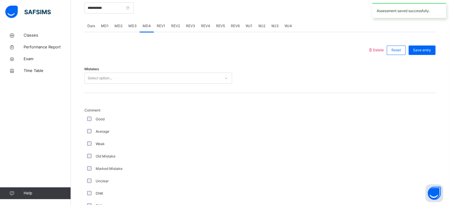
click at [179, 82] on div "Select option..." at bounding box center [153, 78] width 136 height 9
drag, startPoint x: 139, startPoint y: 99, endPoint x: 102, endPoint y: 77, distance: 43.1
click at [102, 77] on div "Select option..." at bounding box center [100, 78] width 25 height 11
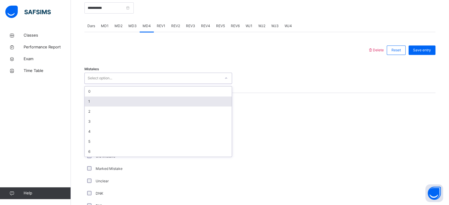
click at [106, 99] on div "1" at bounding box center [158, 102] width 147 height 10
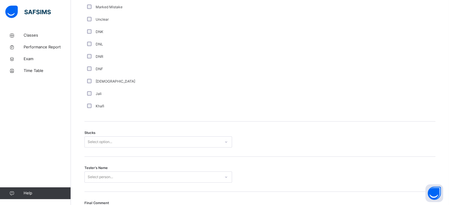
scroll to position [407, 0]
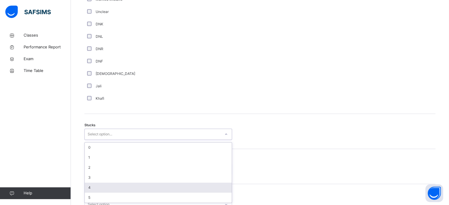
click at [101, 183] on div "4" at bounding box center [158, 188] width 147 height 10
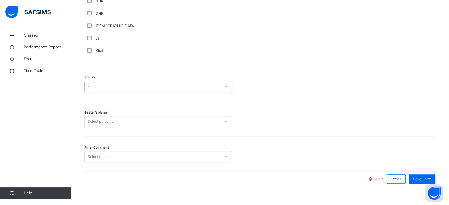
click at [95, 127] on div "Select person..." at bounding box center [158, 121] width 148 height 11
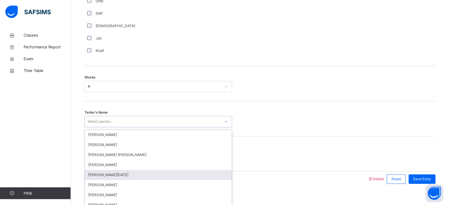
scroll to position [463, 0]
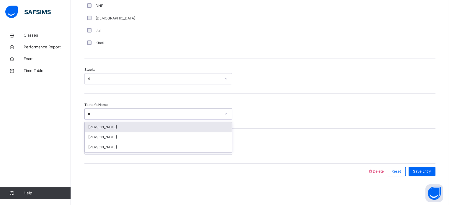
type input "*"
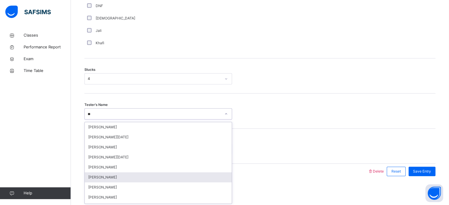
type input "***"
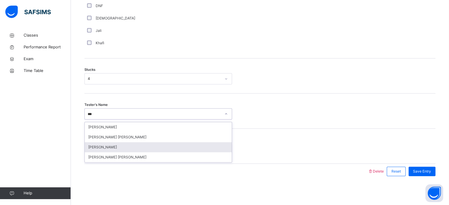
click at [130, 143] on div "Maryam Mohamed" at bounding box center [158, 147] width 147 height 10
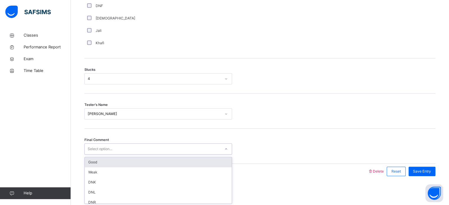
click at [126, 147] on div "Select option..." at bounding box center [153, 149] width 136 height 9
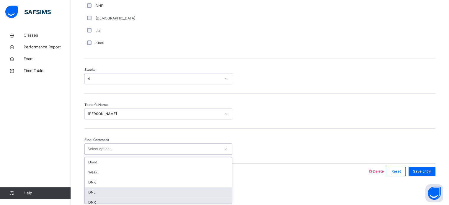
scroll to position [0, 0]
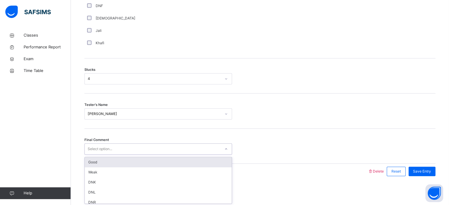
click at [112, 159] on div "Good" at bounding box center [158, 162] width 147 height 10
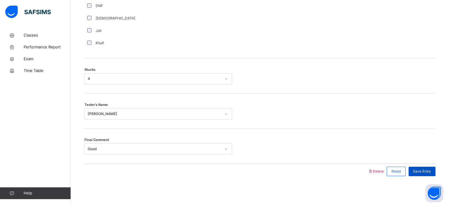
click at [423, 172] on span "Save Entry" at bounding box center [422, 171] width 18 height 5
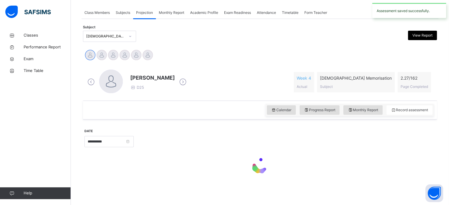
scroll to position [238, 0]
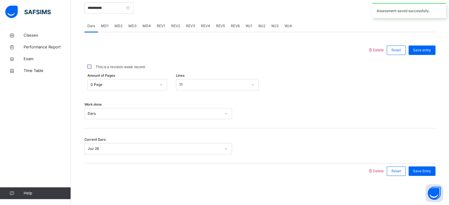
click at [423, 172] on span "Save Entry" at bounding box center [422, 171] width 18 height 5
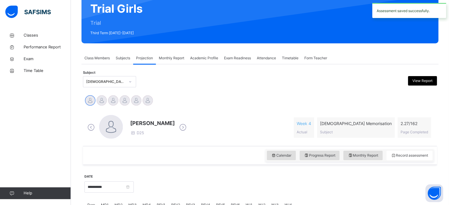
scroll to position [57, 0]
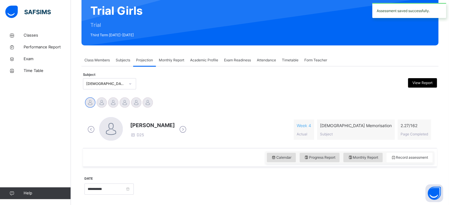
click at [86, 86] on div "Quran Memorisation (008)" at bounding box center [105, 83] width 39 height 5
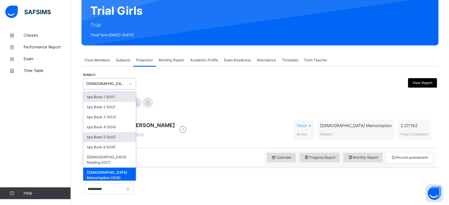
click at [88, 137] on div "Iqra Book 5 (005)" at bounding box center [109, 137] width 53 height 10
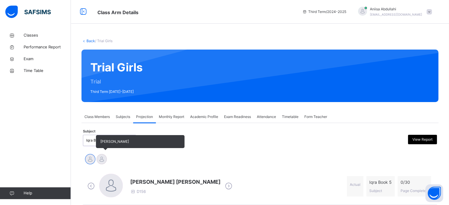
click at [101, 159] on div at bounding box center [102, 159] width 10 height 10
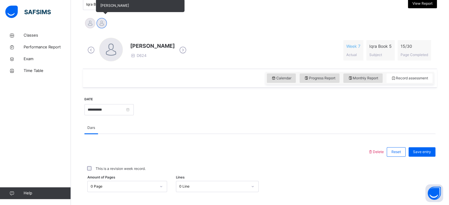
scroll to position [136, 0]
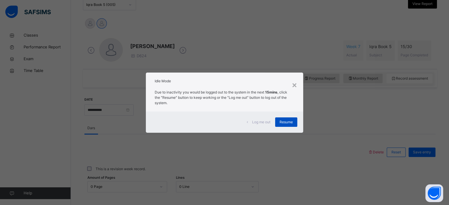
click at [283, 125] on div "Resume" at bounding box center [286, 122] width 22 height 9
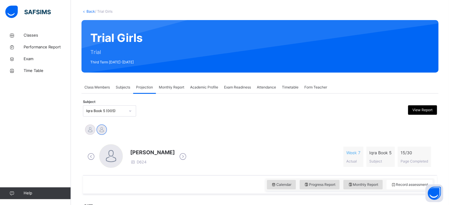
scroll to position [27, 0]
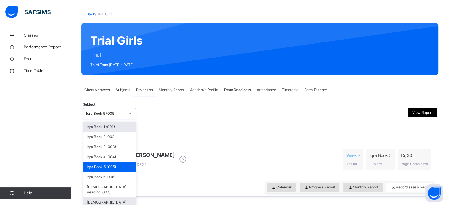
click at [116, 198] on div "Quran Memorisation (008)" at bounding box center [109, 205] width 53 height 15
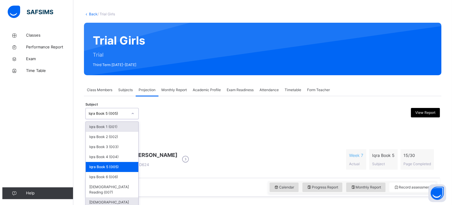
scroll to position [0, 0]
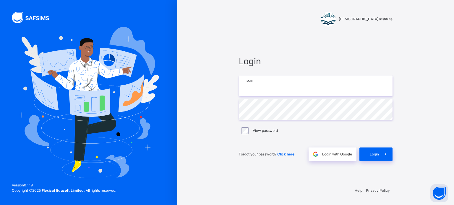
type input "**********"
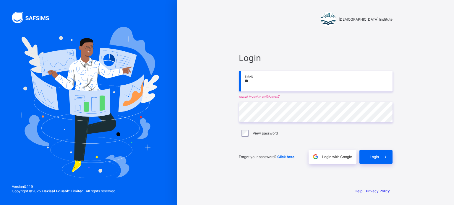
type input "**********"
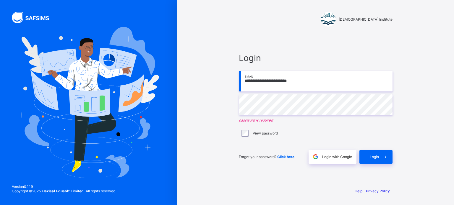
click at [453, 80] on div "**********" at bounding box center [315, 102] width 276 height 205
click at [453, 76] on div "**********" at bounding box center [315, 102] width 276 height 205
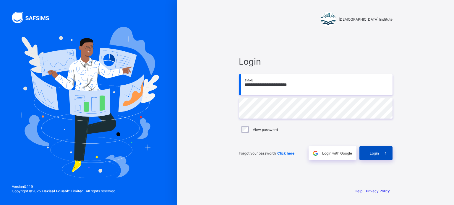
click at [374, 154] on span "Login" at bounding box center [373, 153] width 9 height 4
click at [309, 76] on input "**********" at bounding box center [316, 84] width 154 height 21
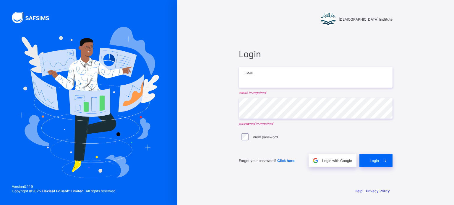
click at [268, 73] on input "email" at bounding box center [316, 77] width 154 height 21
type input "**********"
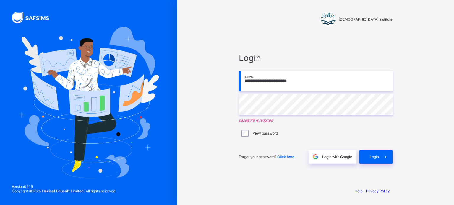
click at [244, 137] on div "**********" at bounding box center [316, 108] width 154 height 111
click at [245, 135] on div "View password" at bounding box center [316, 133] width 154 height 12
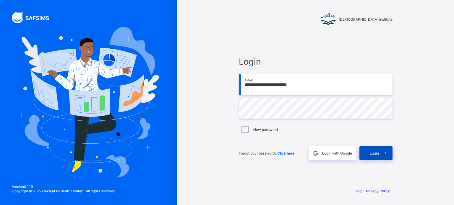
click at [367, 151] on div "Login" at bounding box center [375, 153] width 33 height 14
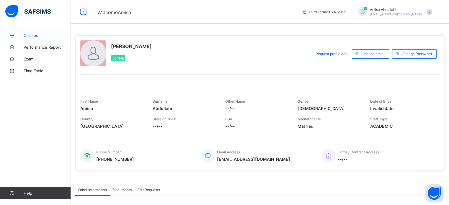
click at [29, 38] on link "Classes" at bounding box center [35, 36] width 71 height 12
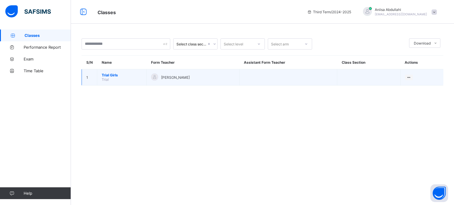
click at [114, 77] on span "Trial Girls" at bounding box center [122, 75] width 40 height 4
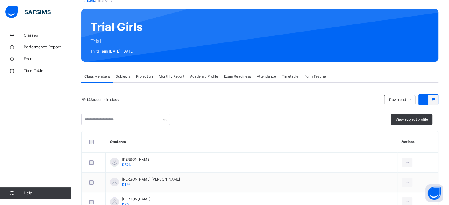
scroll to position [64, 0]
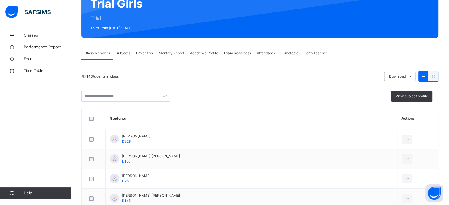
click at [148, 57] on div "Projection" at bounding box center [144, 53] width 23 height 12
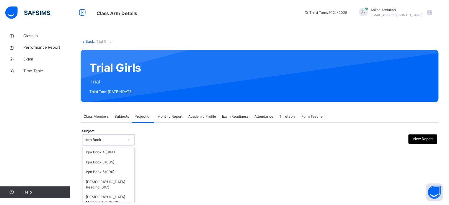
scroll to position [31, 0]
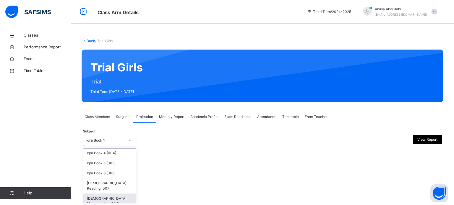
click at [101, 194] on div "[DEMOGRAPHIC_DATA] Memorisation (008)" at bounding box center [109, 201] width 53 height 15
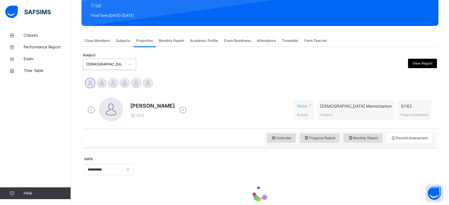
scroll to position [104, 0]
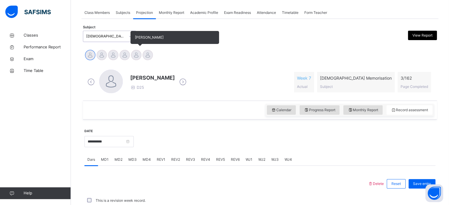
click at [133, 58] on div at bounding box center [136, 55] width 10 height 10
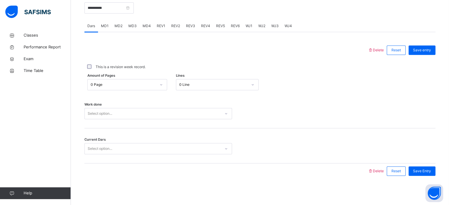
scroll to position [238, 0]
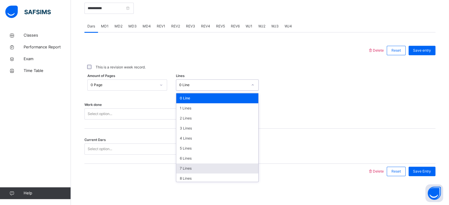
click at [181, 172] on div "7 Lines" at bounding box center [217, 169] width 82 height 10
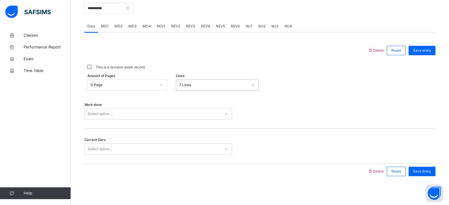
click at [104, 29] on div "MD1" at bounding box center [105, 26] width 14 height 12
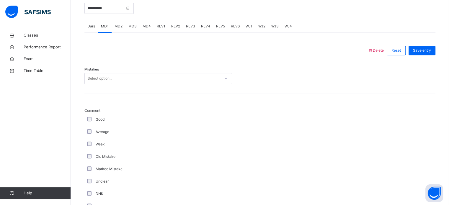
click at [92, 29] on div "Dars" at bounding box center [91, 26] width 14 height 12
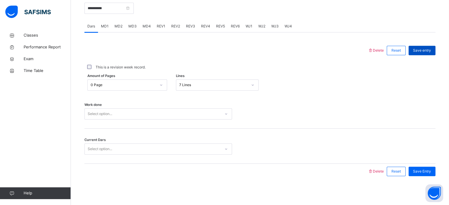
click at [425, 54] on div "Save entry" at bounding box center [422, 50] width 27 height 9
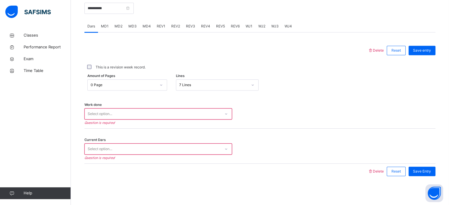
click at [285, 100] on div "Work done Select option... Question is required" at bounding box center [259, 111] width 351 height 35
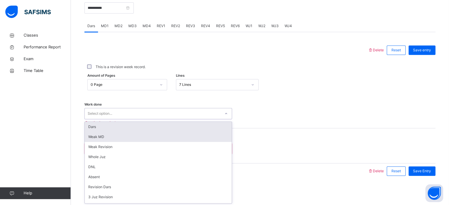
click at [107, 132] on div "Weak MD" at bounding box center [158, 137] width 147 height 10
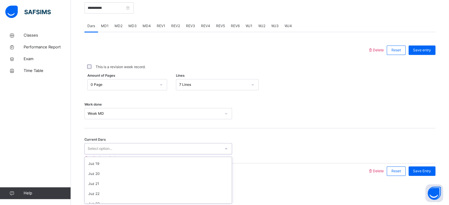
scroll to position [255, 0]
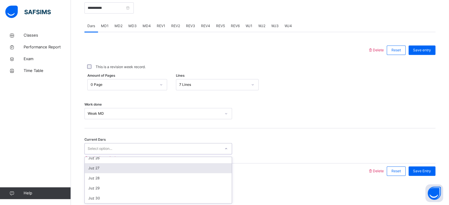
click at [94, 169] on div "Juz 27" at bounding box center [158, 168] width 147 height 10
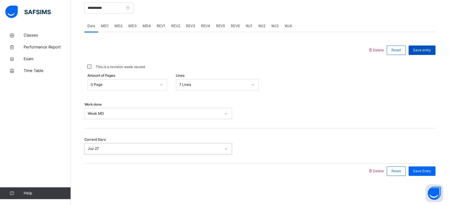
click at [422, 53] on div "Save entry" at bounding box center [422, 49] width 27 height 9
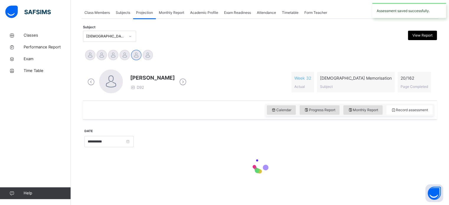
scroll to position [238, 0]
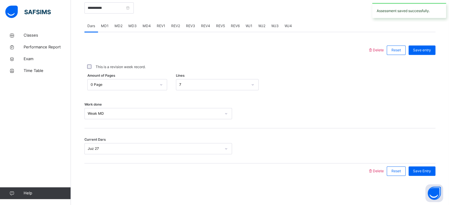
click at [107, 30] on div "MD1" at bounding box center [105, 26] width 14 height 12
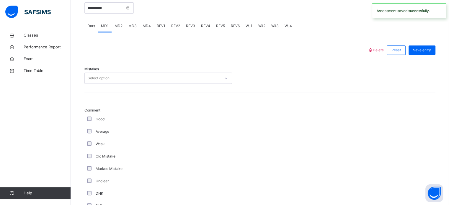
click at [130, 28] on span "MD3" at bounding box center [132, 25] width 8 height 5
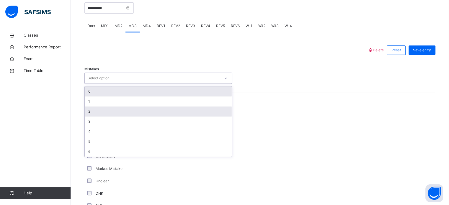
click at [88, 112] on div "2" at bounding box center [158, 112] width 147 height 10
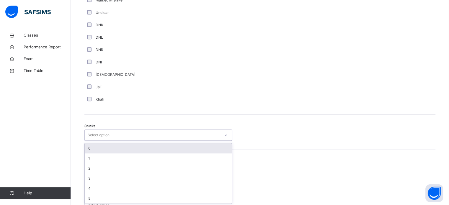
scroll to position [407, 0]
click at [139, 148] on div "0" at bounding box center [158, 148] width 147 height 10
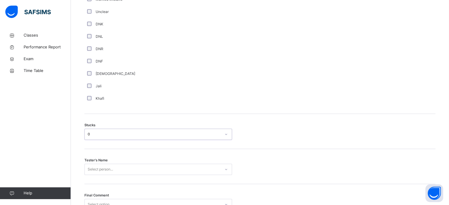
scroll to position [463, 0]
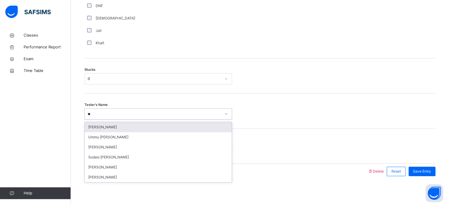
type input "***"
click at [179, 130] on div "Sumayyah Alikozai" at bounding box center [158, 127] width 147 height 10
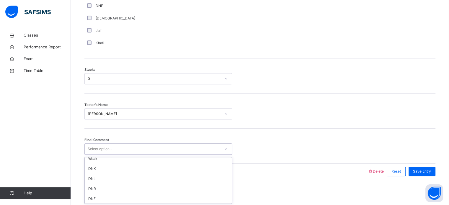
scroll to position [0, 0]
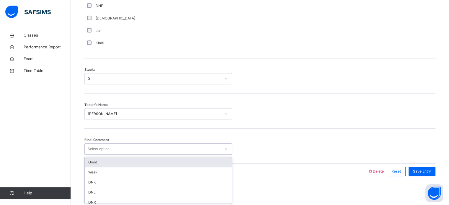
click at [168, 161] on div "Good" at bounding box center [158, 162] width 147 height 10
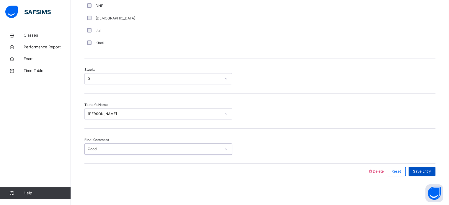
click at [420, 172] on span "Save Entry" at bounding box center [422, 171] width 18 height 5
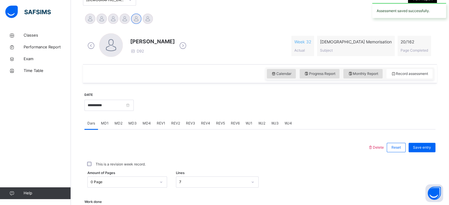
scroll to position [138, 0]
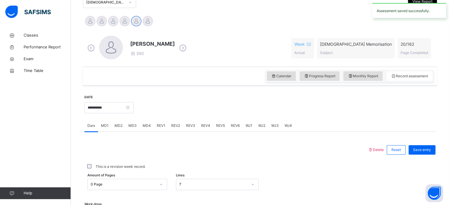
click at [147, 128] on span "MD4" at bounding box center [147, 125] width 8 height 5
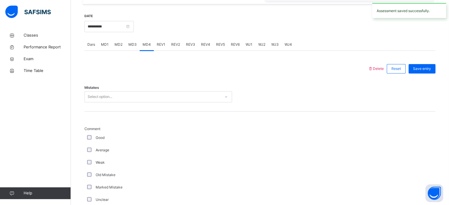
scroll to position [220, 0]
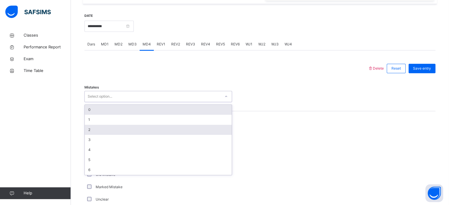
click at [90, 125] on div "2" at bounding box center [158, 130] width 147 height 10
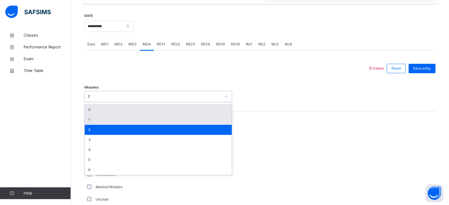
click at [92, 122] on div "1" at bounding box center [158, 120] width 147 height 10
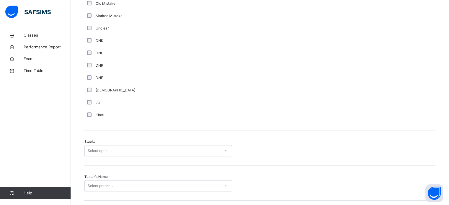
scroll to position [422, 0]
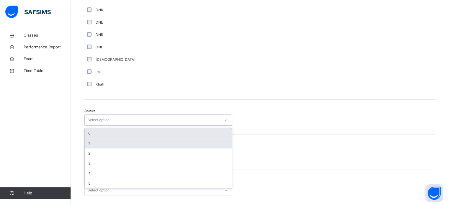
click at [91, 146] on div "1" at bounding box center [158, 143] width 147 height 10
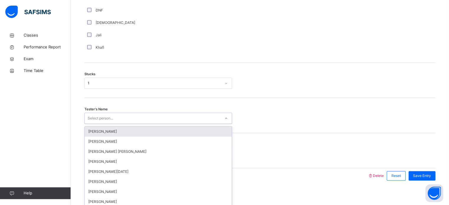
scroll to position [463, 0]
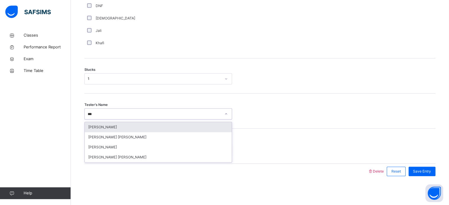
type input "****"
click at [211, 129] on div "Maryam Abdul Wahab" at bounding box center [158, 127] width 147 height 10
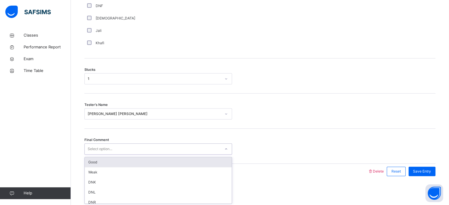
click at [137, 163] on div "Good" at bounding box center [158, 162] width 147 height 10
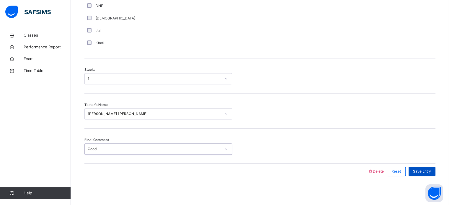
click at [420, 170] on span "Save Entry" at bounding box center [422, 171] width 18 height 5
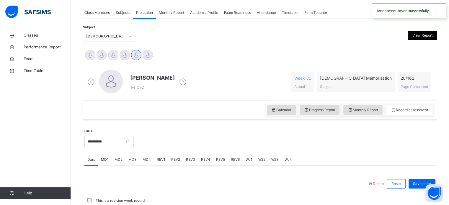
scroll to position [238, 0]
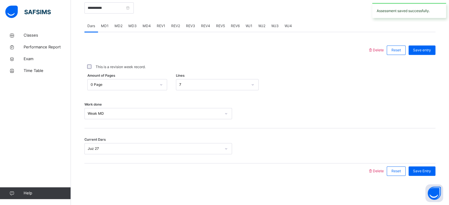
click at [162, 31] on div "REV1" at bounding box center [161, 26] width 14 height 12
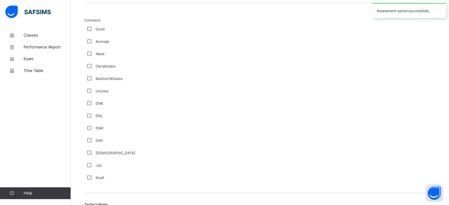
scroll to position [410, 0]
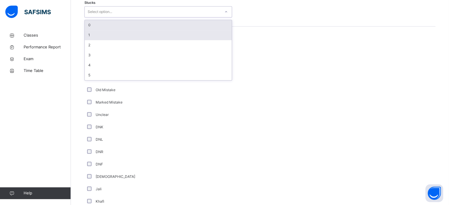
click at [88, 36] on div "1" at bounding box center [158, 35] width 147 height 10
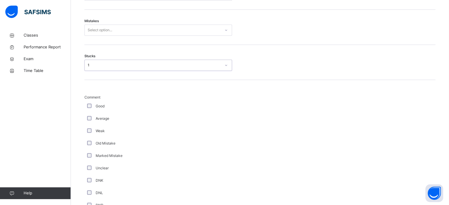
scroll to position [355, 0]
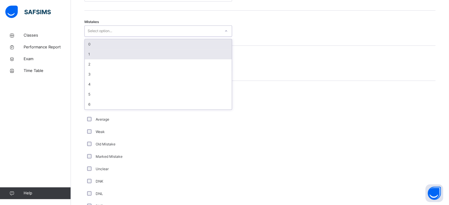
click at [145, 50] on div "1" at bounding box center [158, 54] width 147 height 10
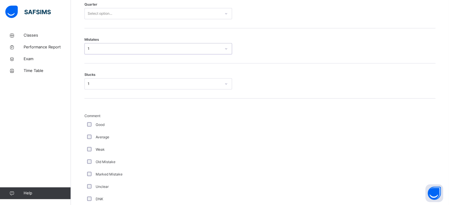
scroll to position [338, 0]
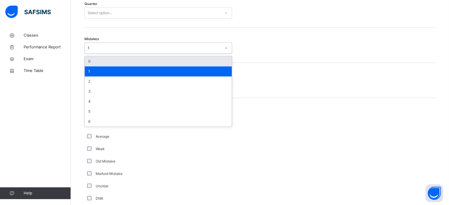
click at [95, 65] on div "0" at bounding box center [158, 61] width 147 height 10
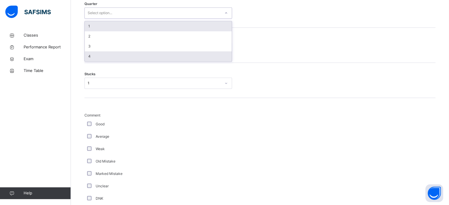
click at [106, 55] on div "4" at bounding box center [158, 56] width 147 height 10
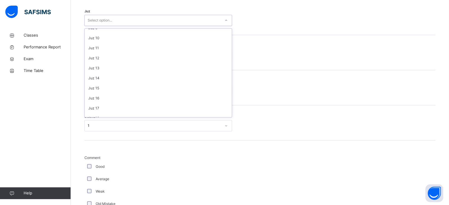
scroll to position [213, 0]
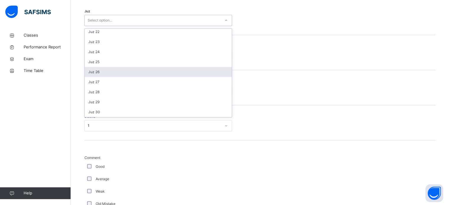
click at [98, 71] on div "Juz 26" at bounding box center [158, 72] width 147 height 10
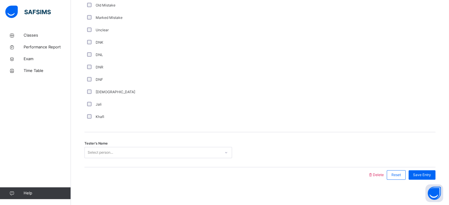
scroll to position [498, 0]
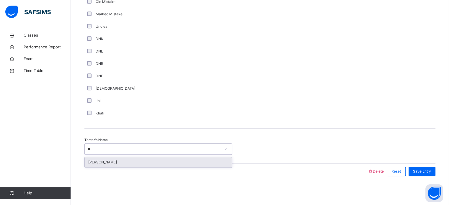
type input "*"
type input "***"
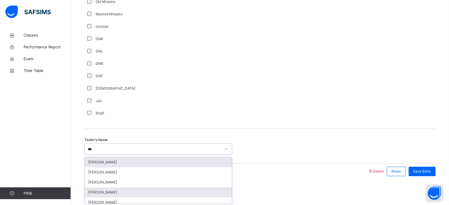
click at [99, 196] on div "Alia Faren" at bounding box center [158, 192] width 147 height 10
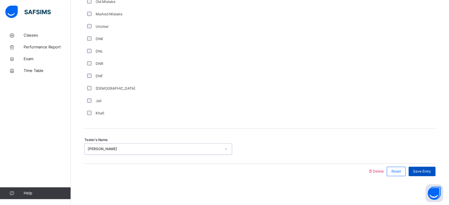
click at [419, 175] on div "Save Entry" at bounding box center [422, 171] width 27 height 9
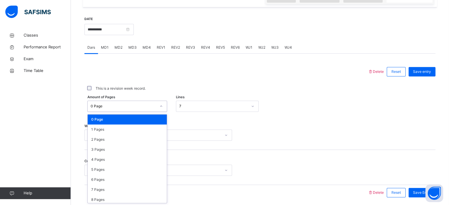
scroll to position [217, 0]
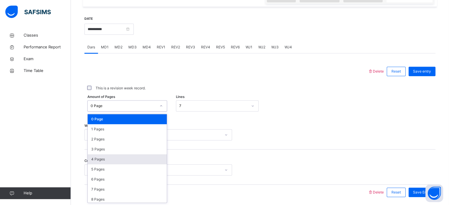
click at [95, 154] on div "4 Pages" at bounding box center [127, 159] width 79 height 10
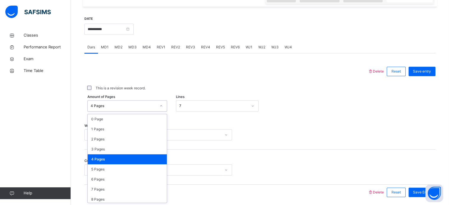
click at [94, 154] on div "4 Pages" at bounding box center [127, 159] width 79 height 10
click at [92, 120] on div "0 Page" at bounding box center [127, 119] width 79 height 10
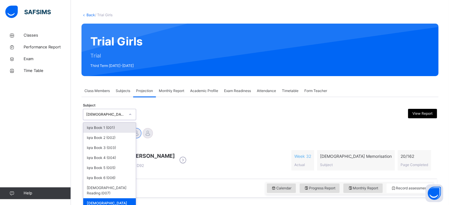
scroll to position [26, 0]
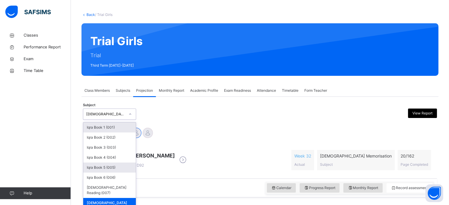
click at [94, 166] on div "Iqra Book 5 (005)" at bounding box center [109, 168] width 53 height 10
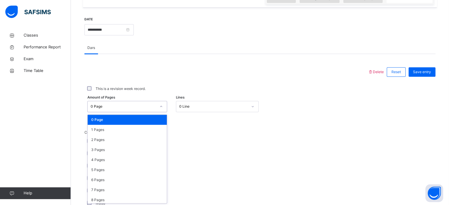
scroll to position [217, 0]
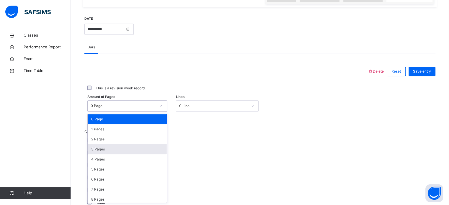
click at [96, 149] on div "3 Pages" at bounding box center [127, 149] width 79 height 10
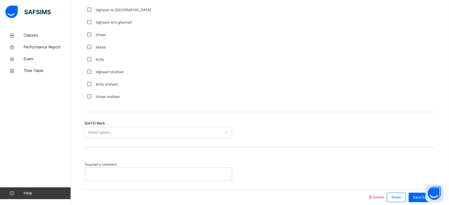
scroll to position [460, 0]
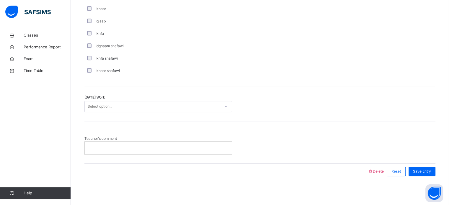
click at [89, 145] on p at bounding box center [158, 147] width 138 height 5
click at [191, 106] on div "Select option..." at bounding box center [153, 106] width 136 height 9
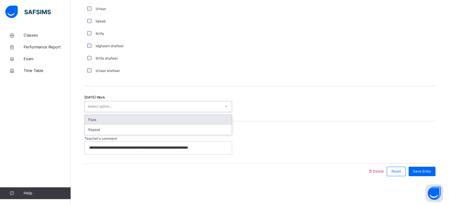
click at [189, 117] on div "Pass" at bounding box center [158, 120] width 147 height 10
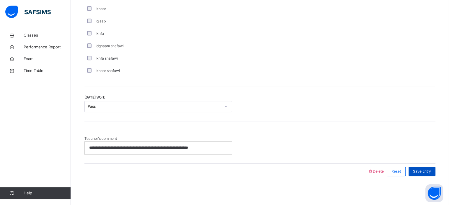
click at [428, 172] on span "Save Entry" at bounding box center [422, 171] width 18 height 5
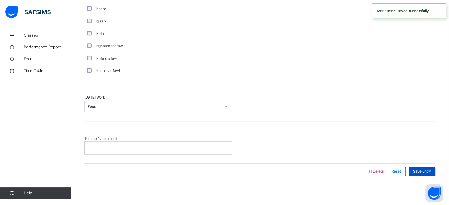
click at [424, 173] on span "Save Entry" at bounding box center [422, 171] width 18 height 5
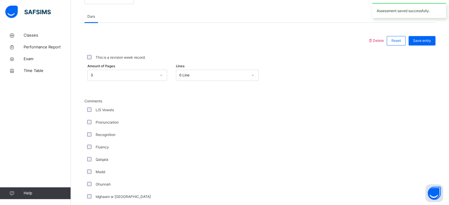
scroll to position [237, 0]
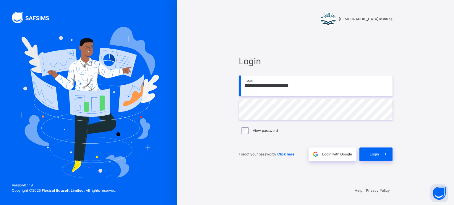
click at [325, 80] on input "**********" at bounding box center [316, 86] width 154 height 21
click at [307, 80] on input "**********" at bounding box center [316, 86] width 154 height 21
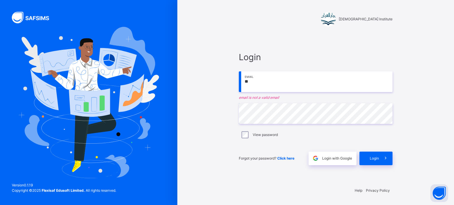
type input "*"
type input "**********"
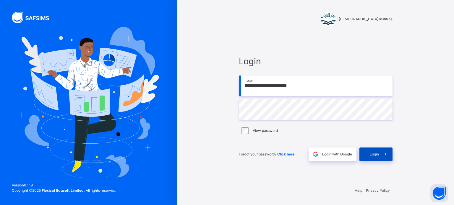
click at [372, 156] on span "Login" at bounding box center [373, 154] width 9 height 5
click at [249, 58] on span "Login" at bounding box center [316, 61] width 154 height 13
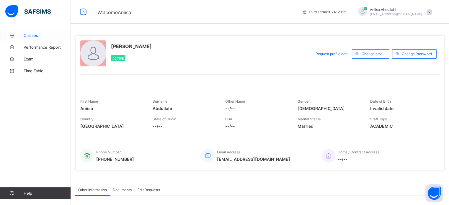
click at [22, 33] on icon at bounding box center [12, 35] width 24 height 4
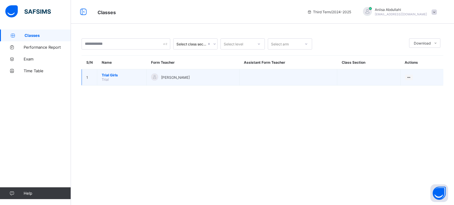
click at [105, 74] on span "Trial Girls" at bounding box center [122, 75] width 40 height 4
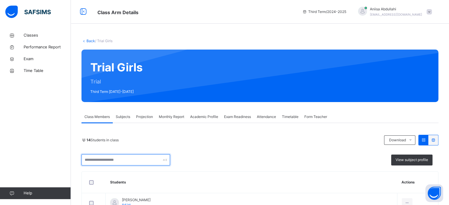
click at [104, 160] on input "text" at bounding box center [125, 159] width 89 height 11
click at [184, 149] on div "14 Students in class Download Pdf Report Excel Report View subject profile" at bounding box center [259, 150] width 357 height 31
click at [117, 156] on input "text" at bounding box center [125, 159] width 89 height 11
click at [294, 158] on div "View subject profile" at bounding box center [259, 159] width 357 height 11
click at [151, 112] on div "Projection" at bounding box center [144, 117] width 23 height 12
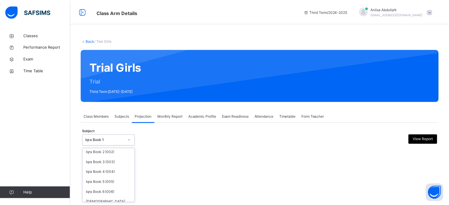
scroll to position [31, 0]
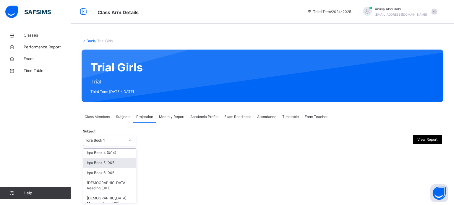
click at [100, 162] on div "Iqra Book 5 (005)" at bounding box center [109, 163] width 53 height 10
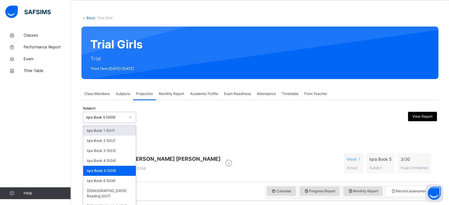
scroll to position [26, 0]
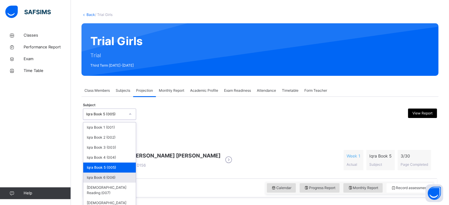
click at [102, 176] on div "Iqra Book 6 (006)" at bounding box center [109, 178] width 53 height 10
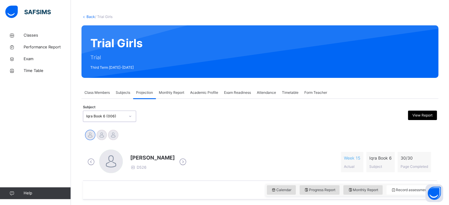
scroll to position [0, 0]
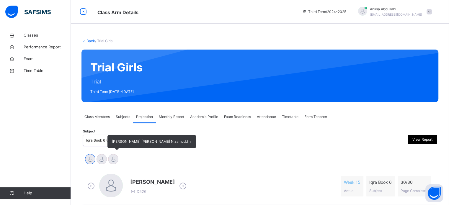
click at [112, 160] on div at bounding box center [113, 159] width 10 height 10
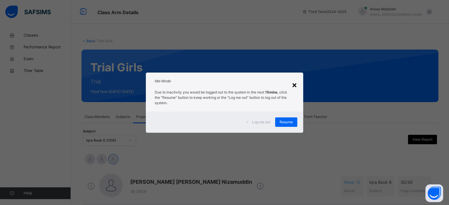
click at [292, 89] on div "×" at bounding box center [295, 85] width 6 height 12
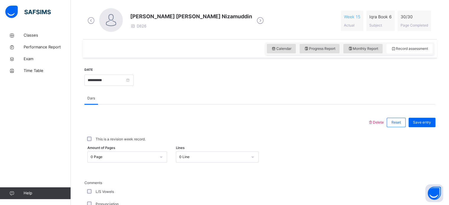
scroll to position [177, 0]
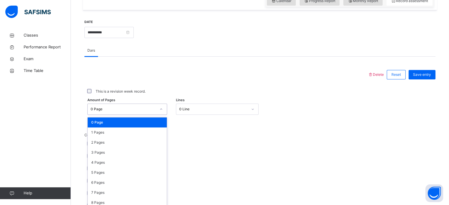
click at [165, 115] on div "option 0 Page focused, 1 of 31. 31 results available. Use Up and Down to choose…" at bounding box center [127, 109] width 80 height 11
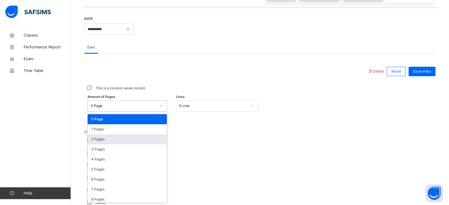
click at [125, 138] on div "2 Pages" at bounding box center [127, 139] width 79 height 10
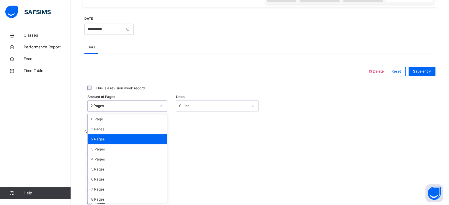
click at [135, 138] on div "2 Pages" at bounding box center [127, 139] width 79 height 10
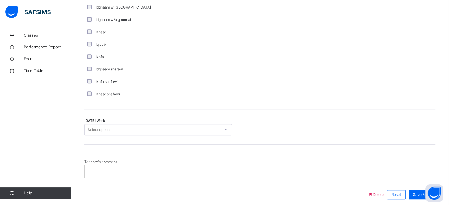
scroll to position [460, 0]
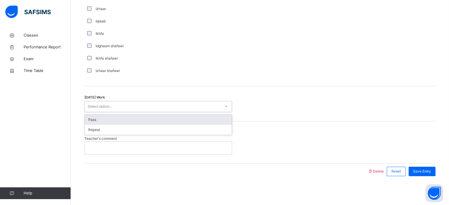
click at [136, 107] on div "Select option..." at bounding box center [153, 106] width 136 height 9
click at [135, 120] on div "Pass" at bounding box center [158, 120] width 147 height 10
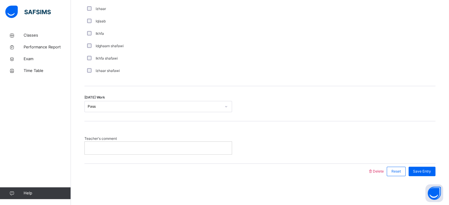
click at [137, 142] on div at bounding box center [158, 148] width 147 height 12
click at [426, 169] on span "Save Entry" at bounding box center [422, 171] width 18 height 5
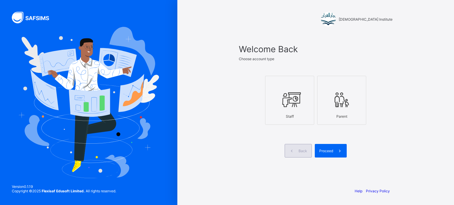
click at [299, 145] on div "Back" at bounding box center [297, 151] width 27 height 14
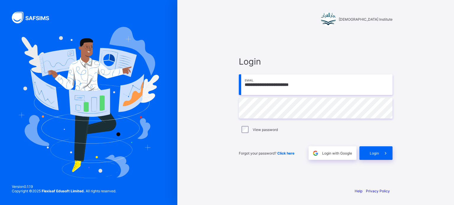
click at [324, 85] on input "**********" at bounding box center [316, 84] width 154 height 21
click at [249, 164] on div "**********" at bounding box center [315, 108] width 165 height 150
click at [363, 154] on div "Login" at bounding box center [375, 153] width 33 height 14
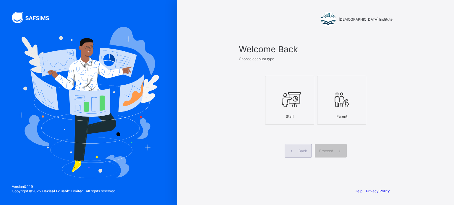
click at [298, 152] on span at bounding box center [292, 151] width 14 height 14
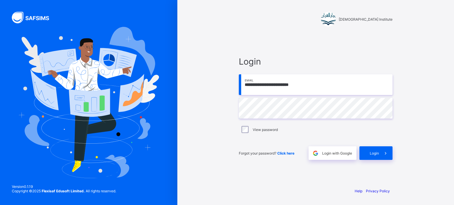
click at [331, 84] on input "**********" at bounding box center [316, 84] width 154 height 21
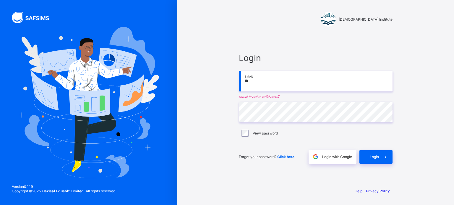
type input "*"
type input "**********"
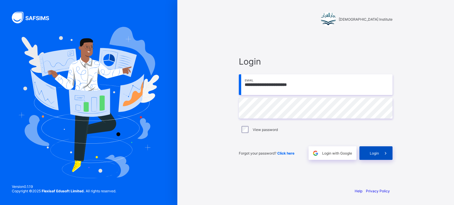
click at [386, 155] on icon at bounding box center [385, 154] width 6 height 6
click at [379, 154] on span at bounding box center [386, 153] width 14 height 14
click at [409, 118] on div "**********" at bounding box center [315, 102] width 276 height 205
click at [405, 118] on div "**********" at bounding box center [315, 102] width 276 height 205
